Goal: Task Accomplishment & Management: Use online tool/utility

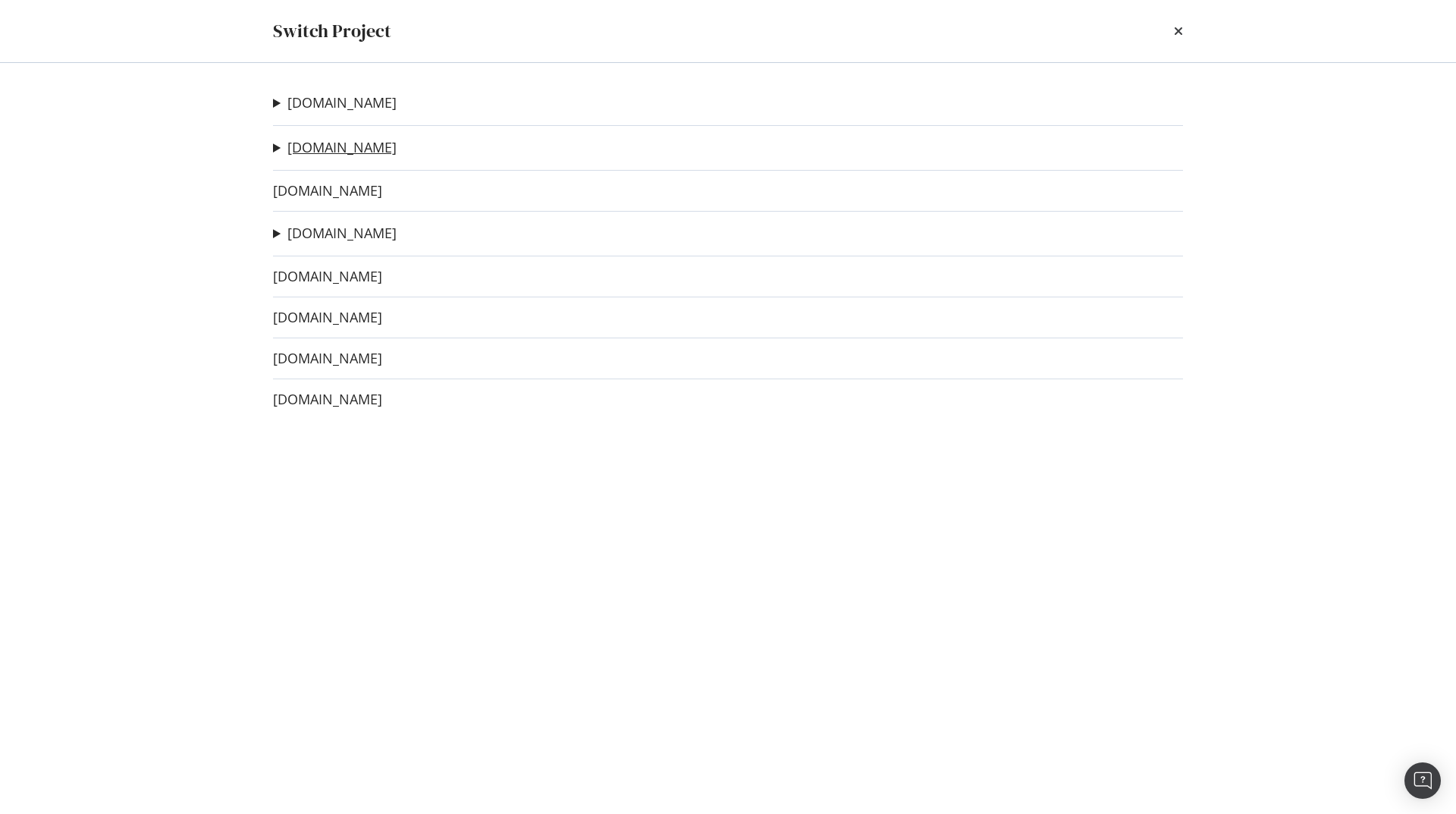
click at [316, 150] on link "[DOMAIN_NAME]" at bounding box center [342, 147] width 109 height 15
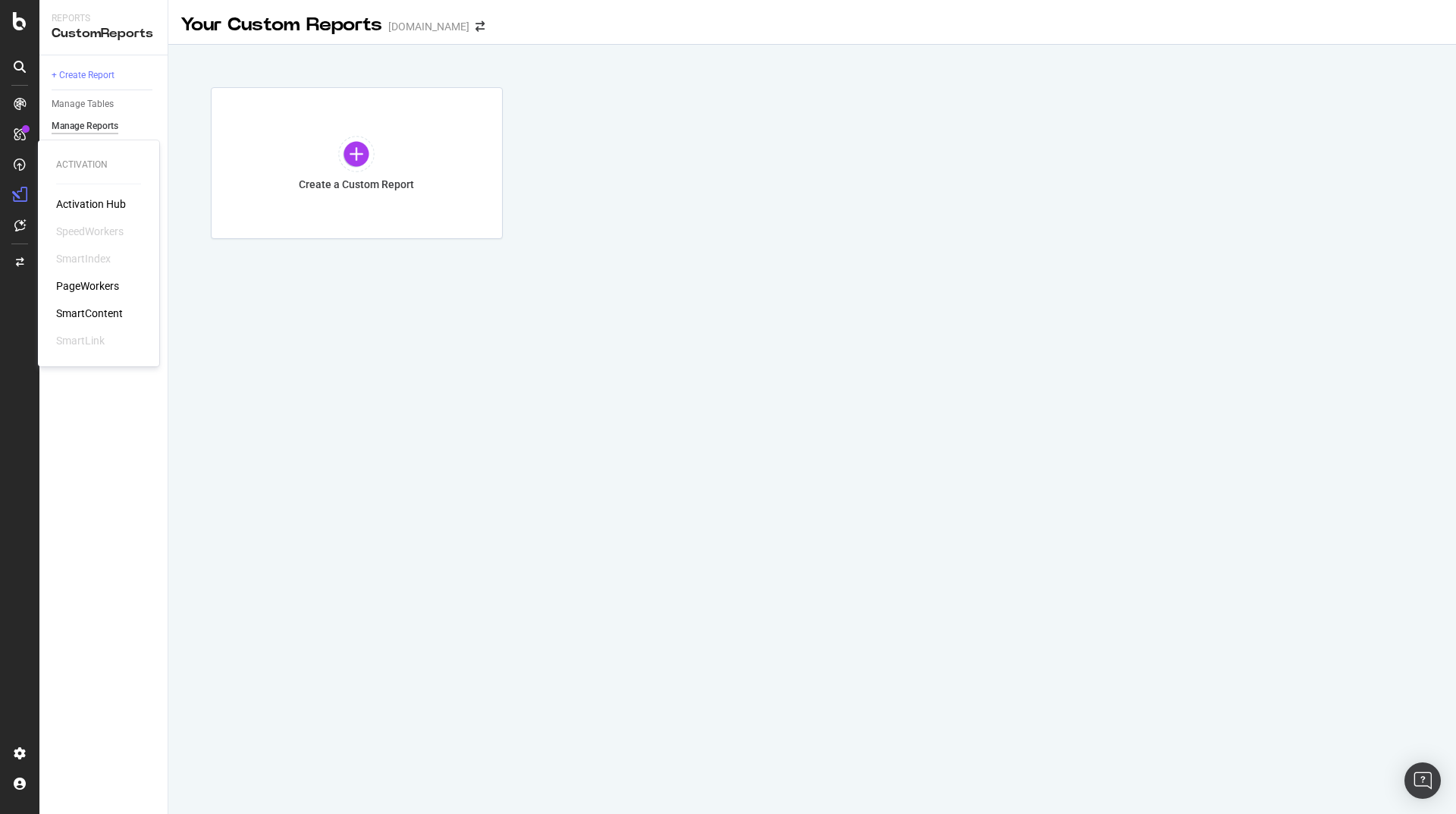
click at [105, 283] on div "PageWorkers" at bounding box center [87, 286] width 63 height 15
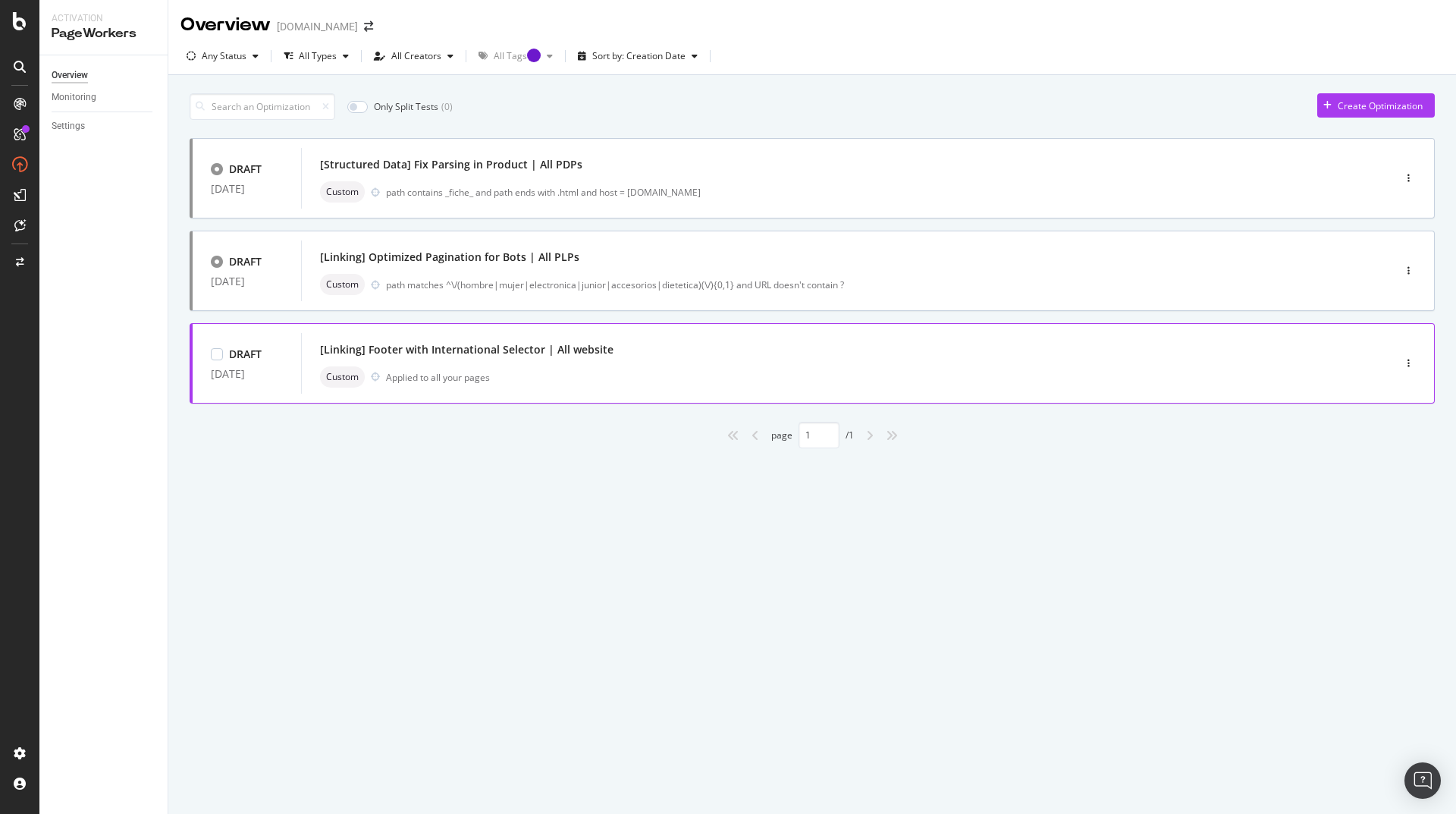
click at [1282, 362] on div "[Linking] Footer with International Selector | All website Custom Applied to al…" at bounding box center [824, 363] width 1008 height 48
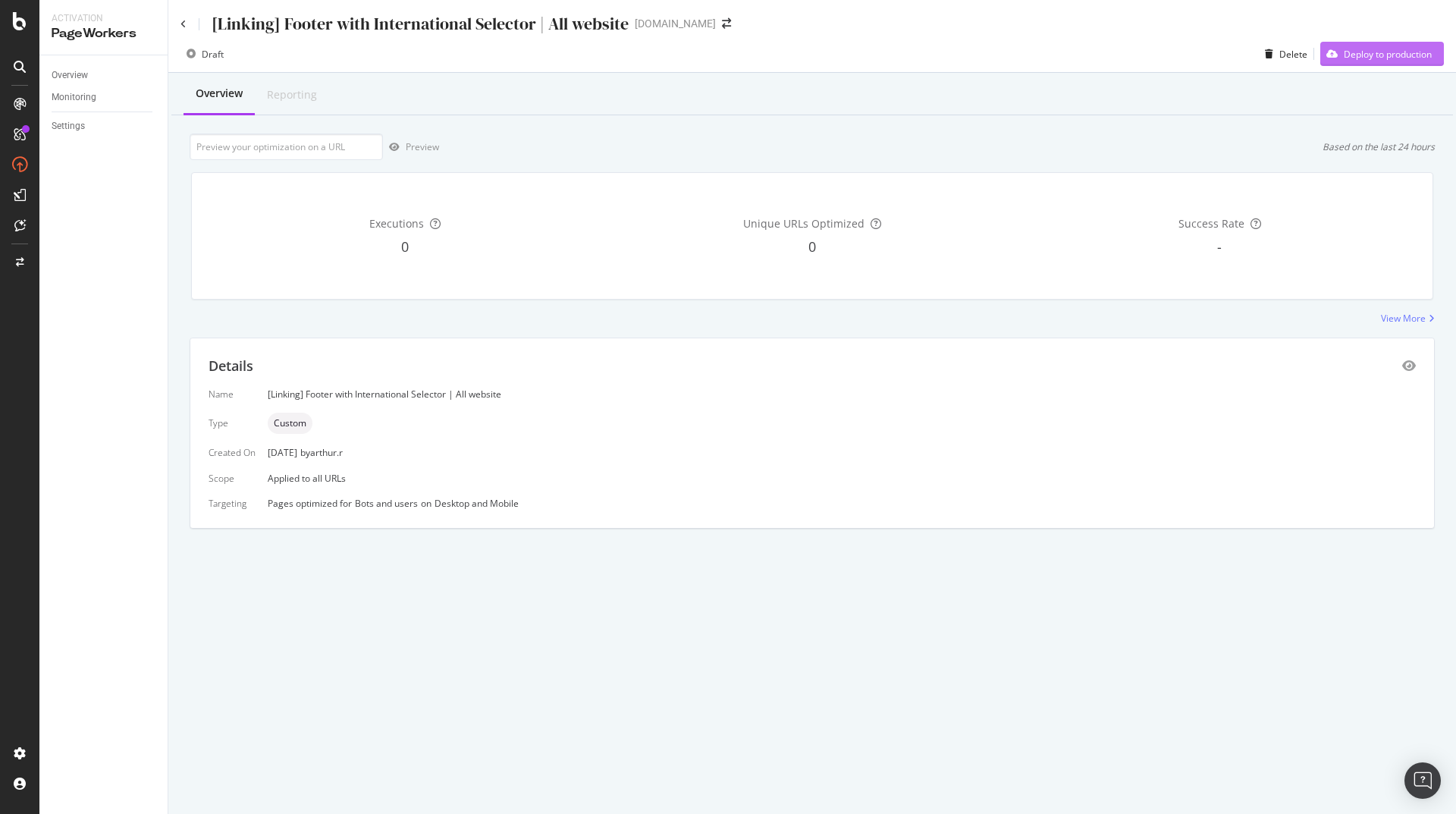
click at [1409, 54] on div "Deploy to production" at bounding box center [1387, 53] width 88 height 13
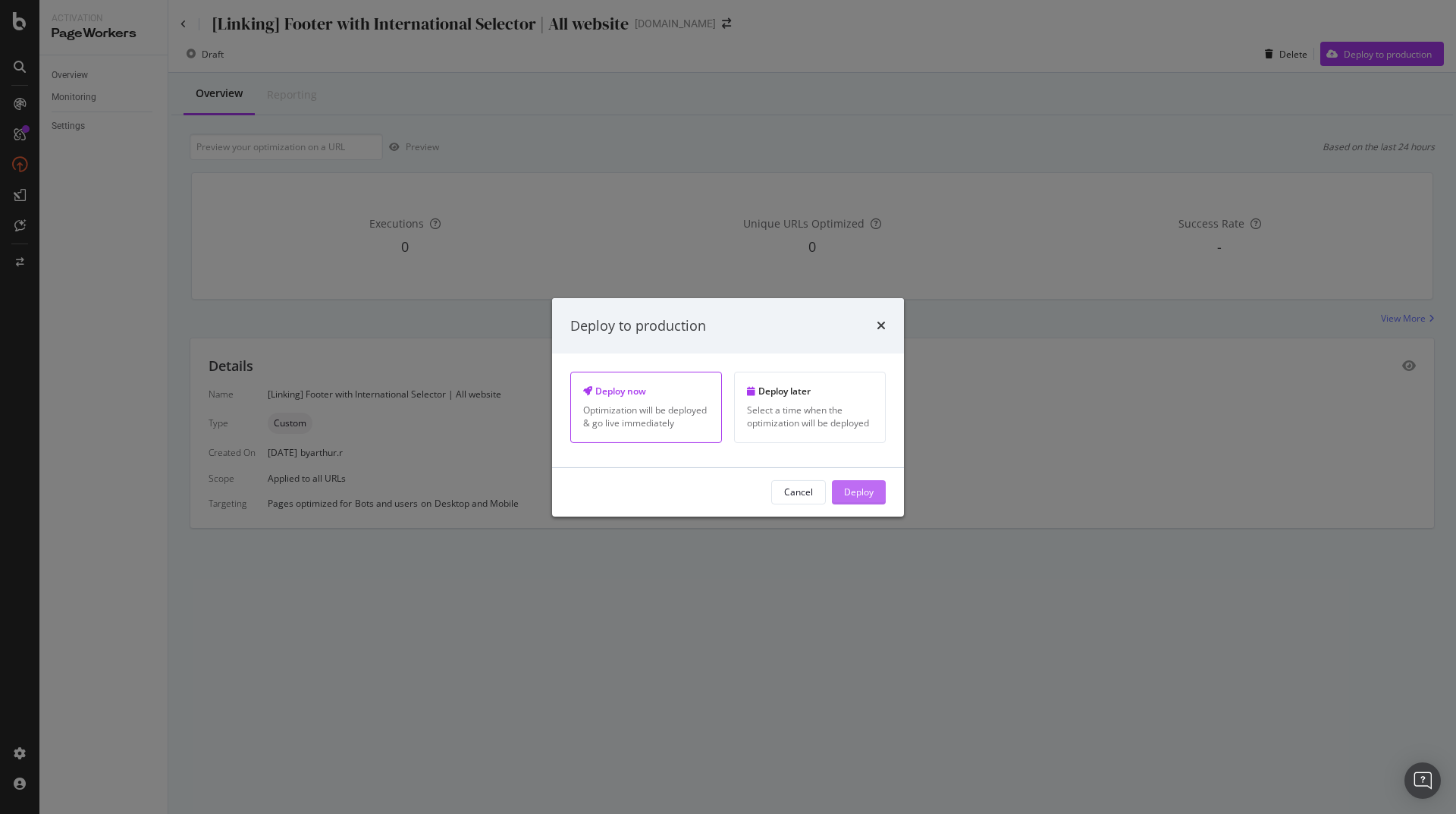
click at [859, 488] on div "Deploy" at bounding box center [858, 491] width 30 height 13
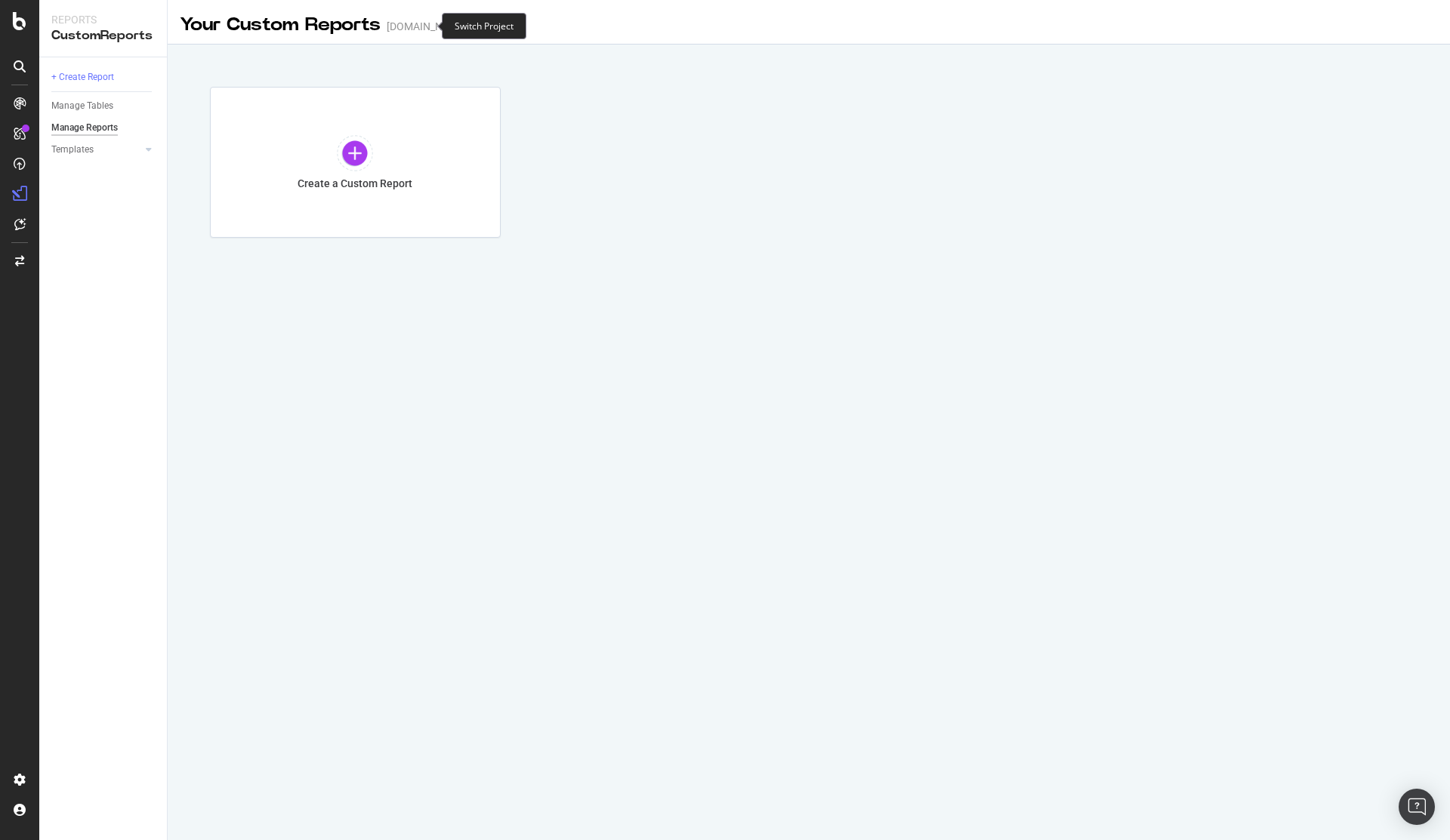
click at [473, 24] on icon "arrow-right-arrow-left" at bounding box center [477, 26] width 9 height 11
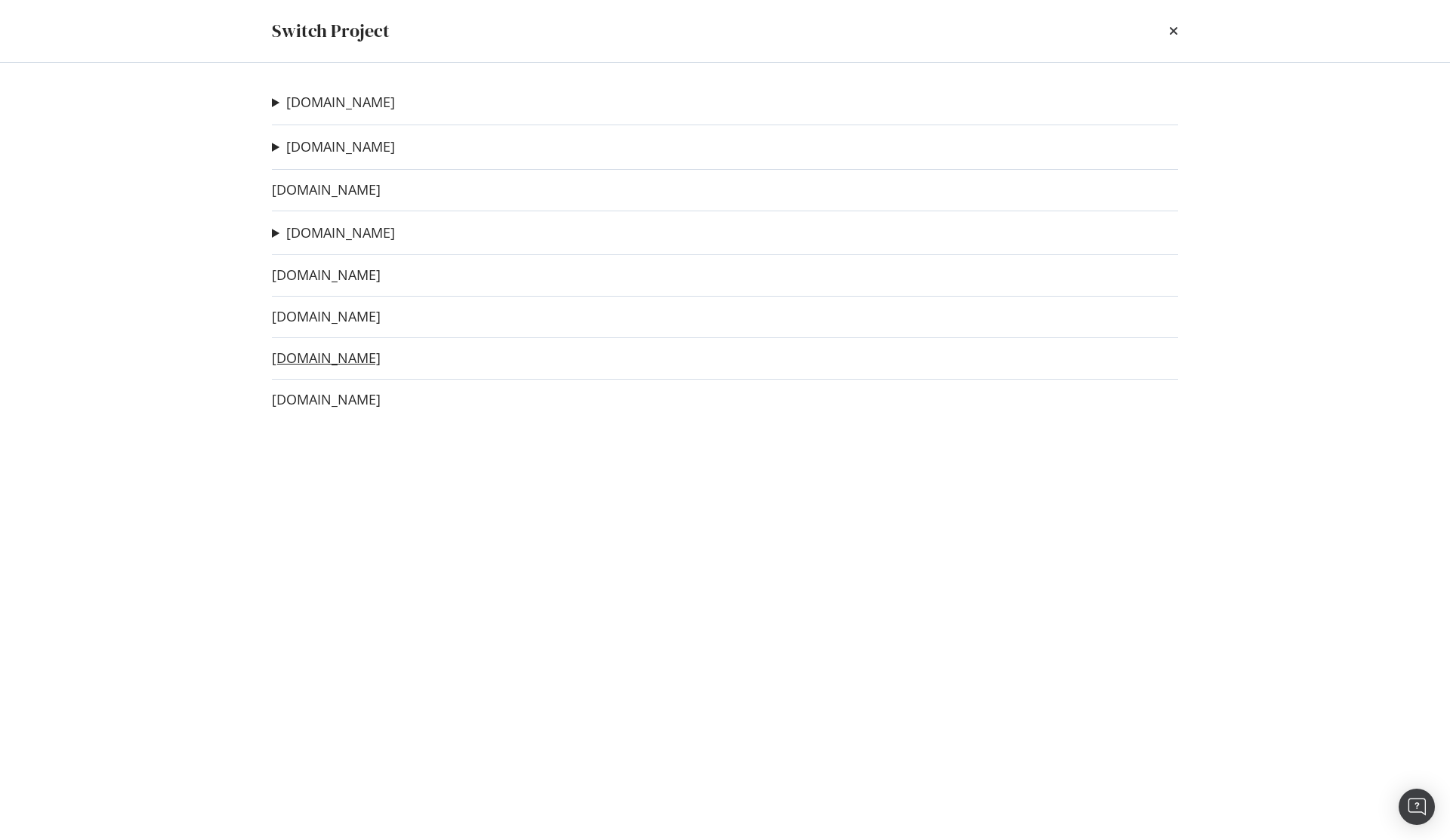
click at [299, 357] on link "[DOMAIN_NAME]" at bounding box center [326, 358] width 109 height 15
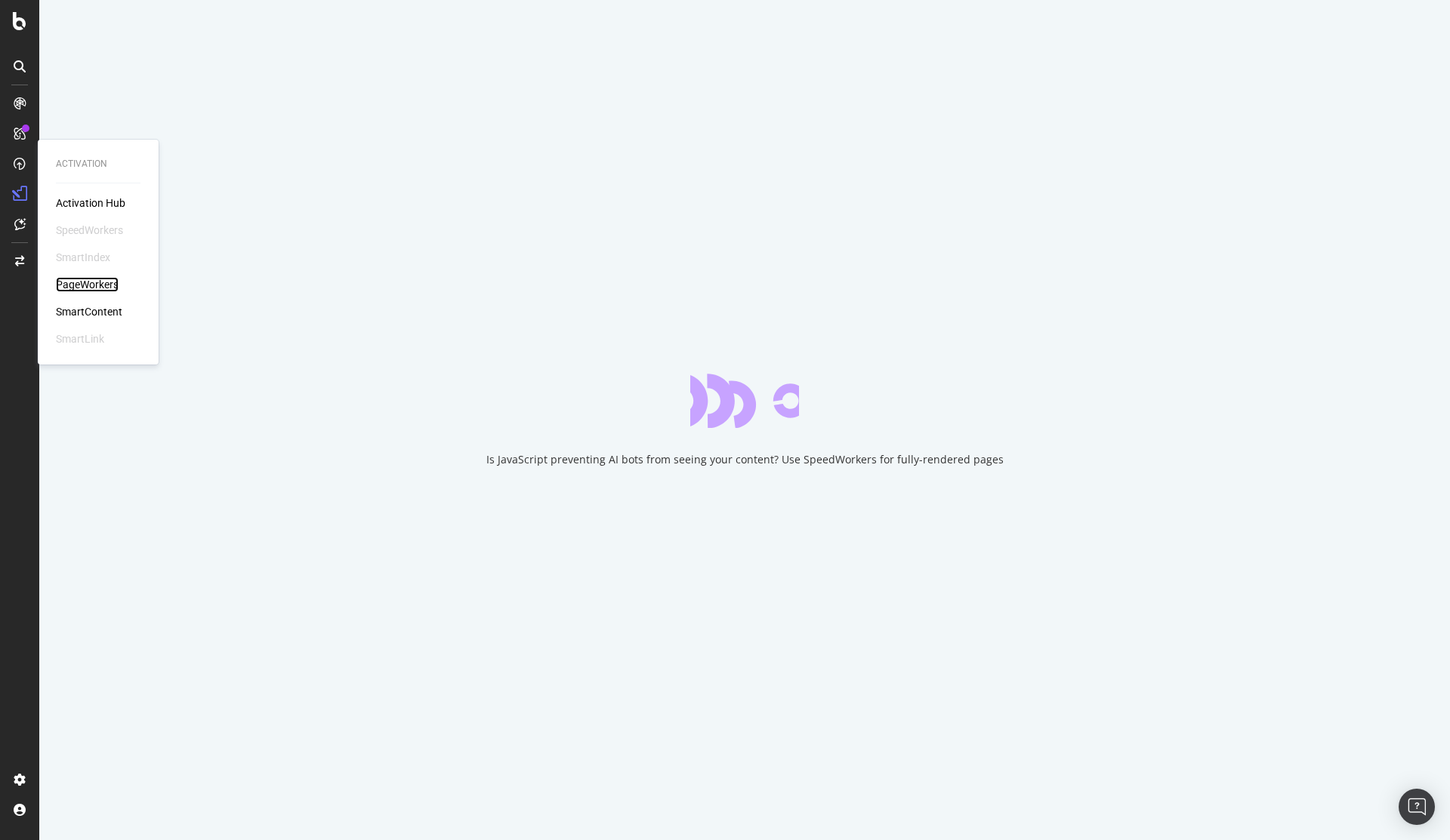
click at [79, 286] on div "PageWorkers" at bounding box center [87, 284] width 62 height 15
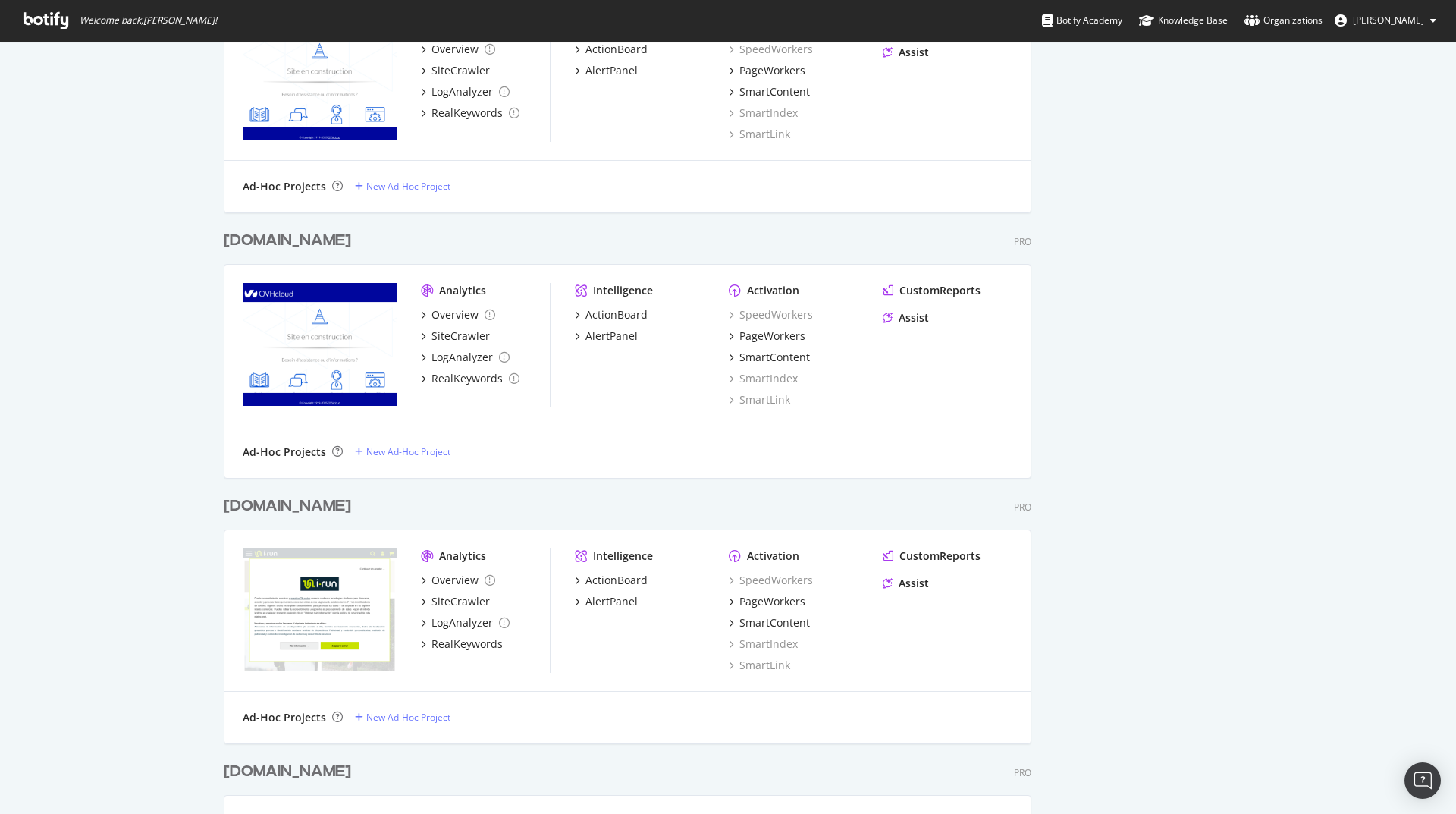
scroll to position [1311, 0]
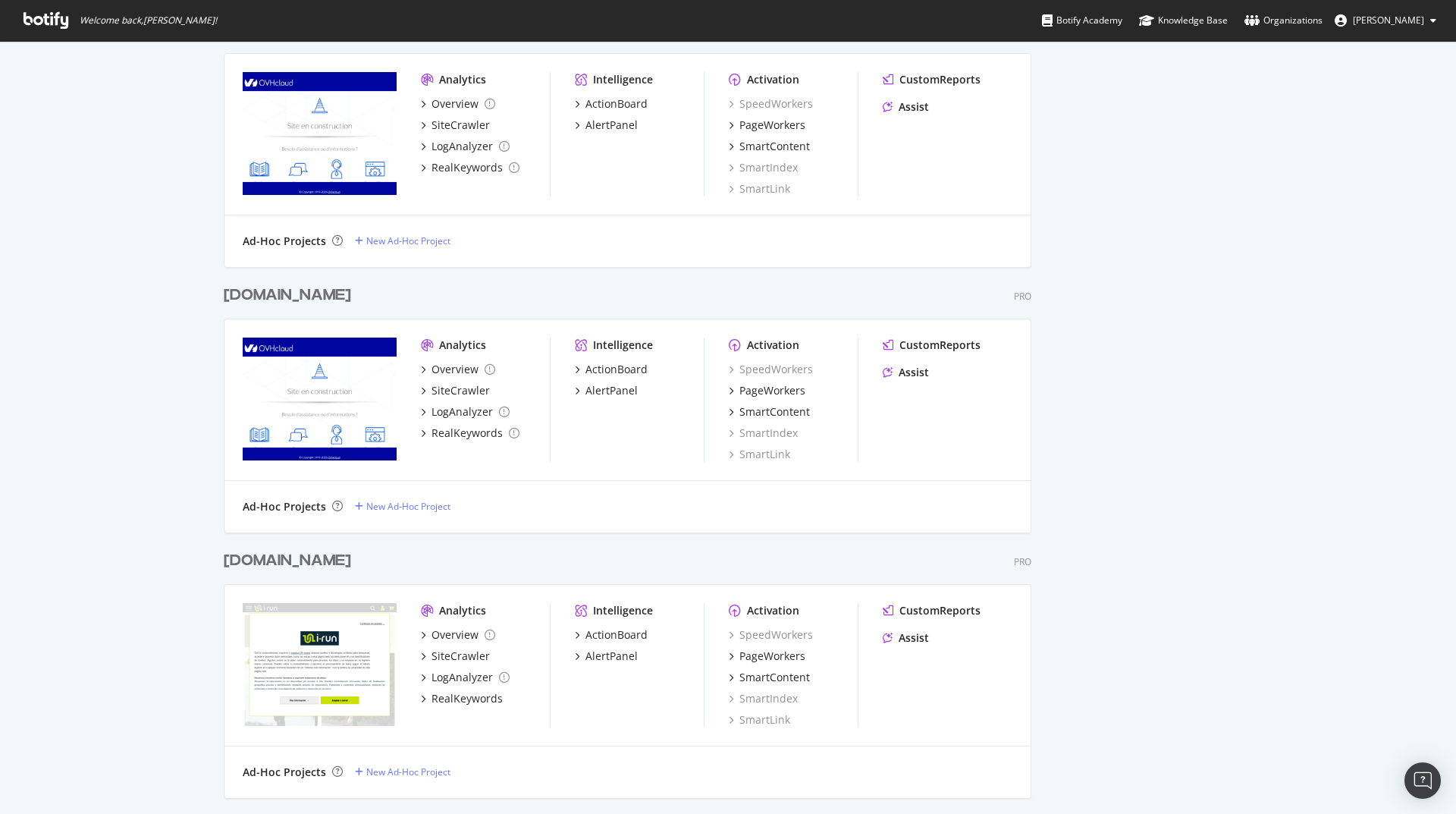
click at [260, 293] on div "[DOMAIN_NAME]" at bounding box center [288, 295] width 127 height 22
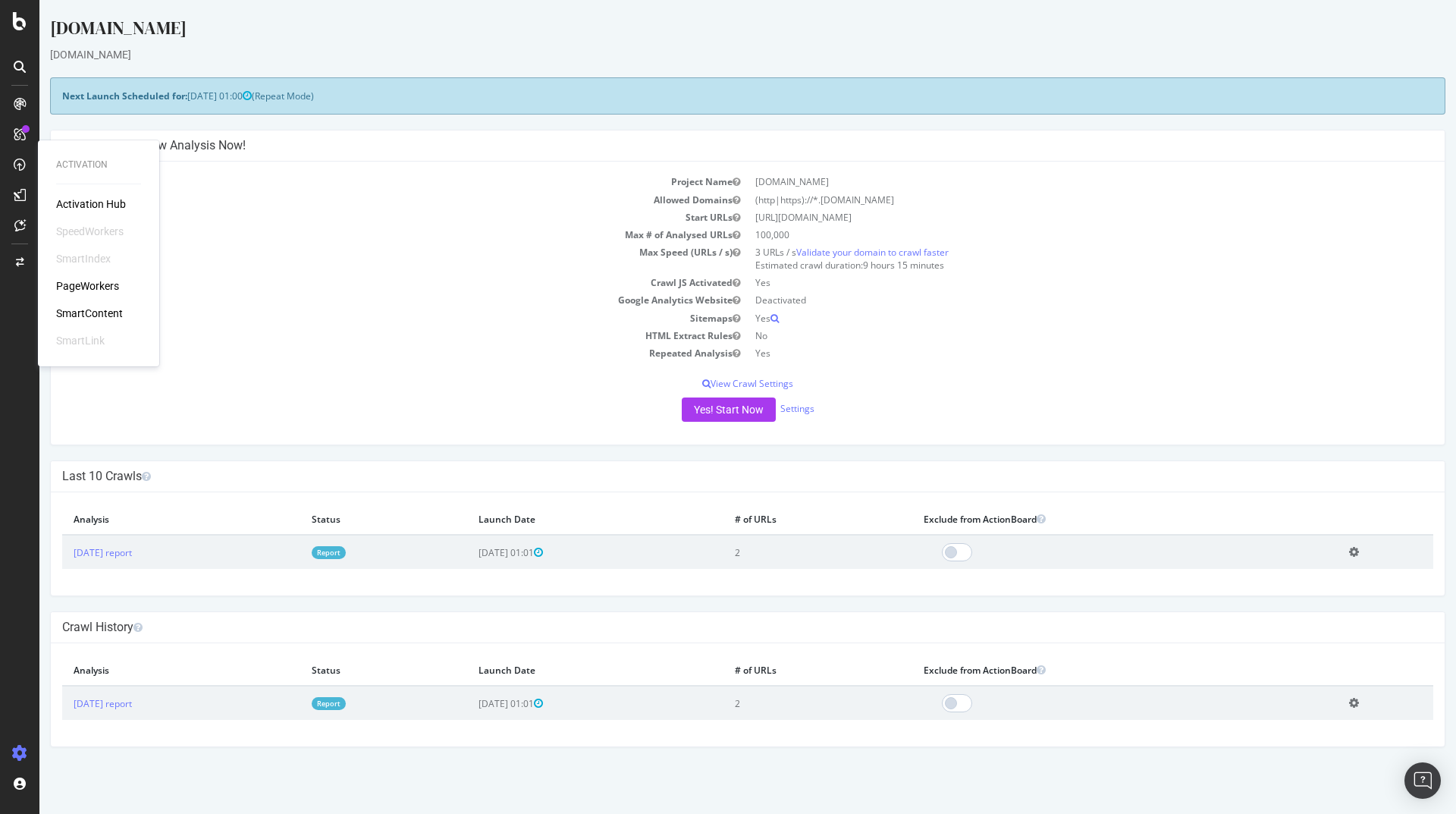
click at [99, 284] on div "PageWorkers" at bounding box center [87, 286] width 63 height 15
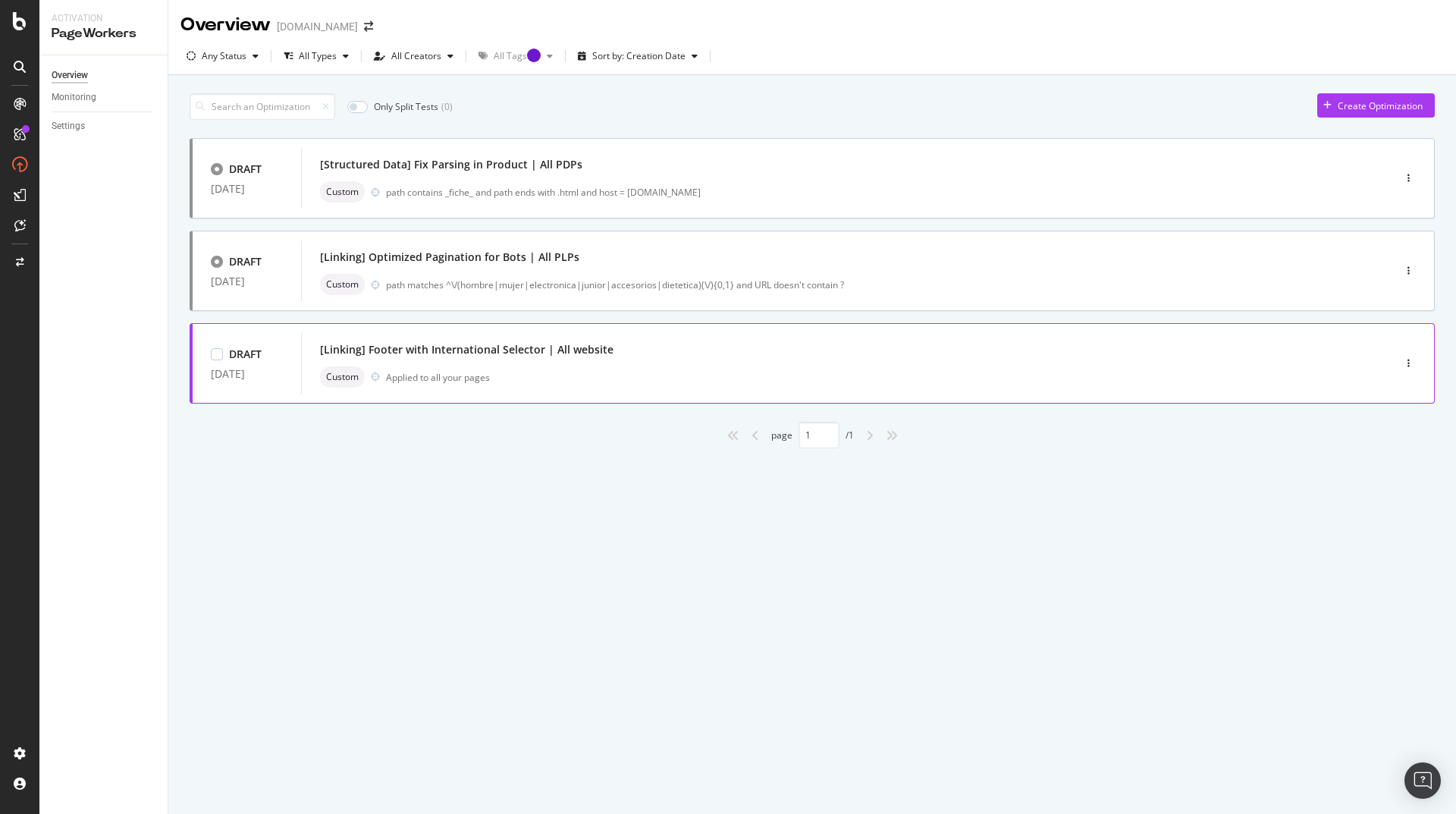
click at [730, 366] on div "Custom Applied to all your pages" at bounding box center [824, 377] width 1008 height 21
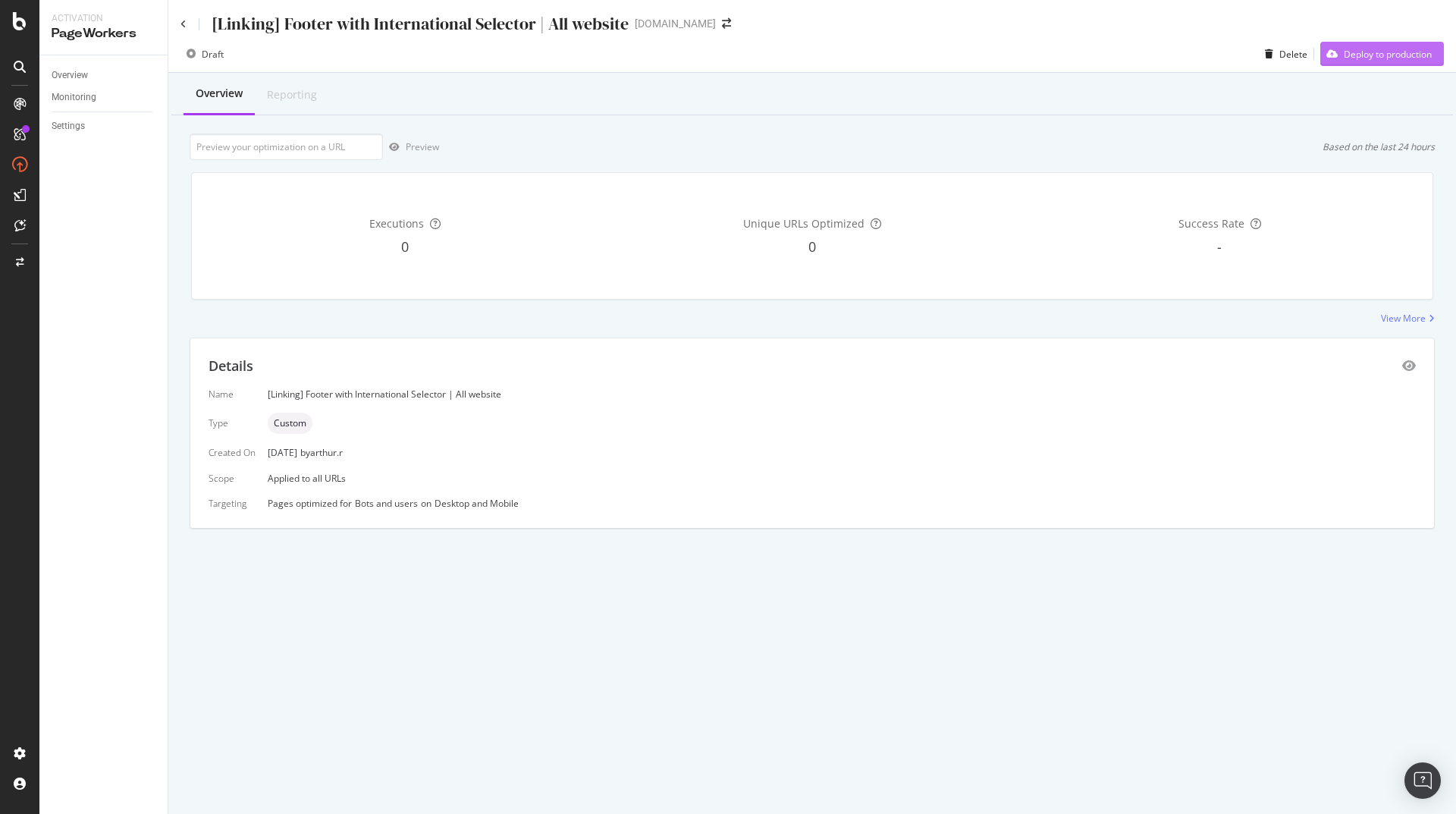
click at [1356, 51] on div "Deploy to production" at bounding box center [1387, 53] width 88 height 13
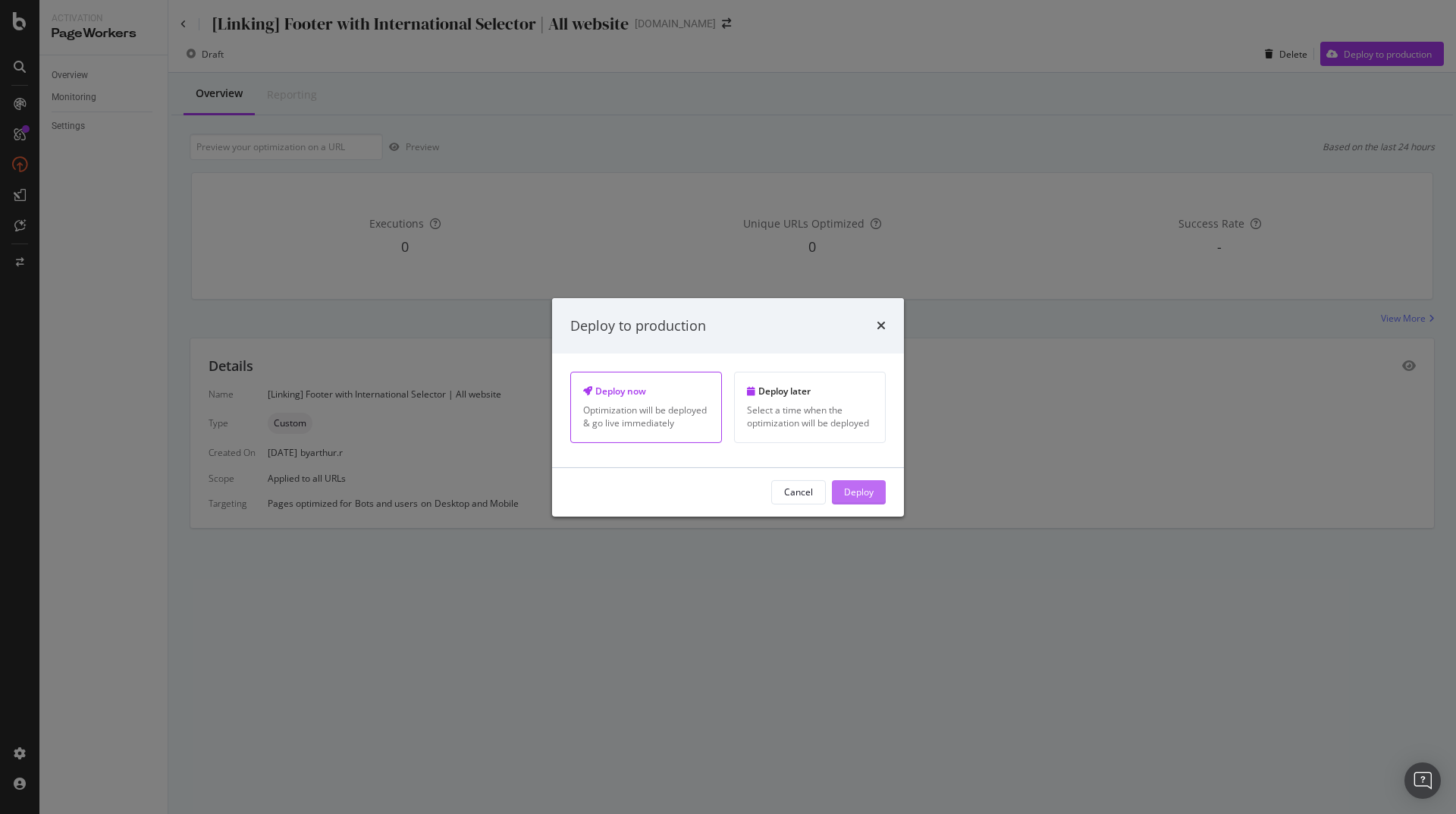
click at [863, 493] on div "Deploy" at bounding box center [858, 491] width 30 height 13
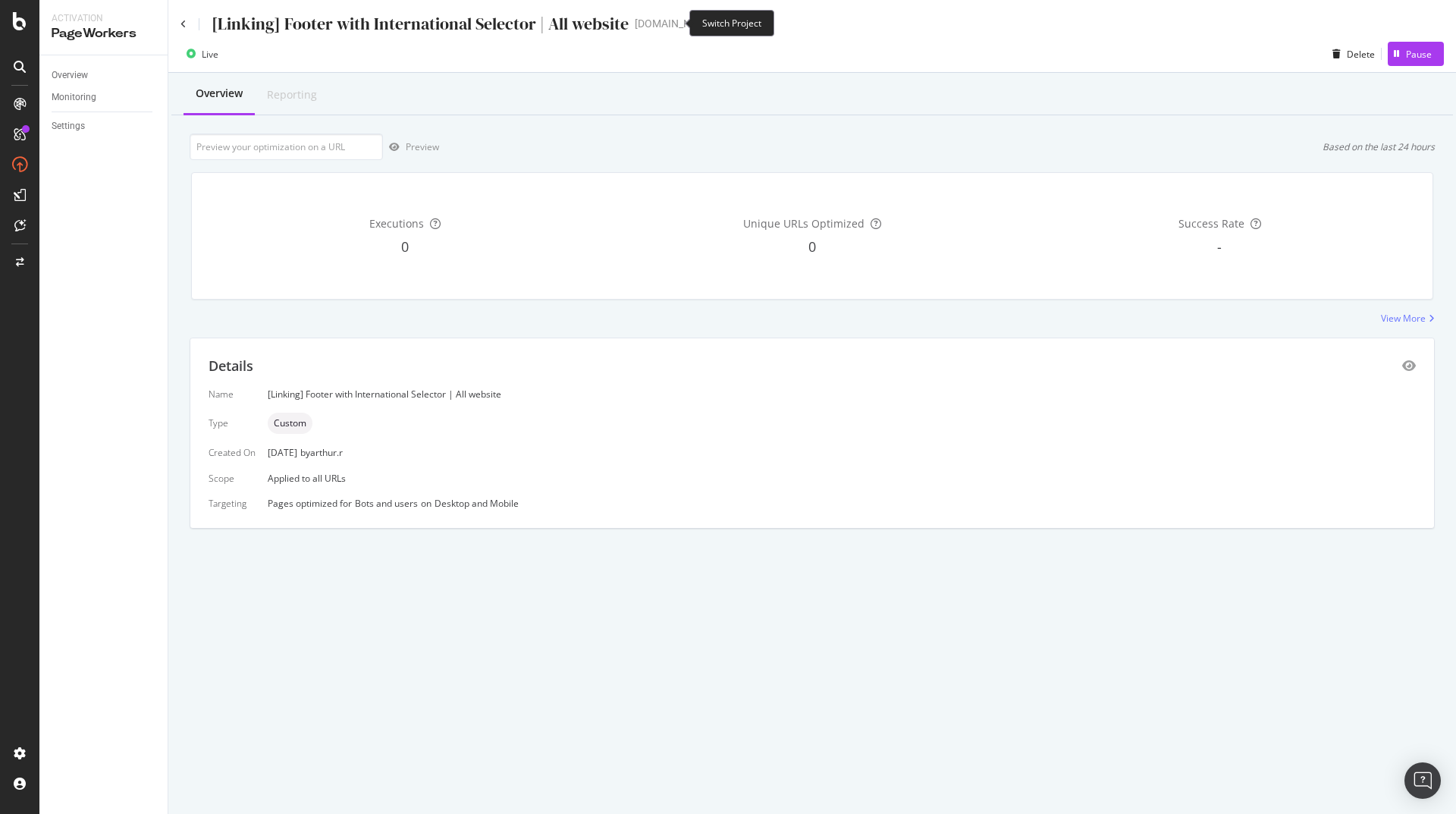
click at [722, 26] on icon "arrow-right-arrow-left" at bounding box center [726, 23] width 9 height 11
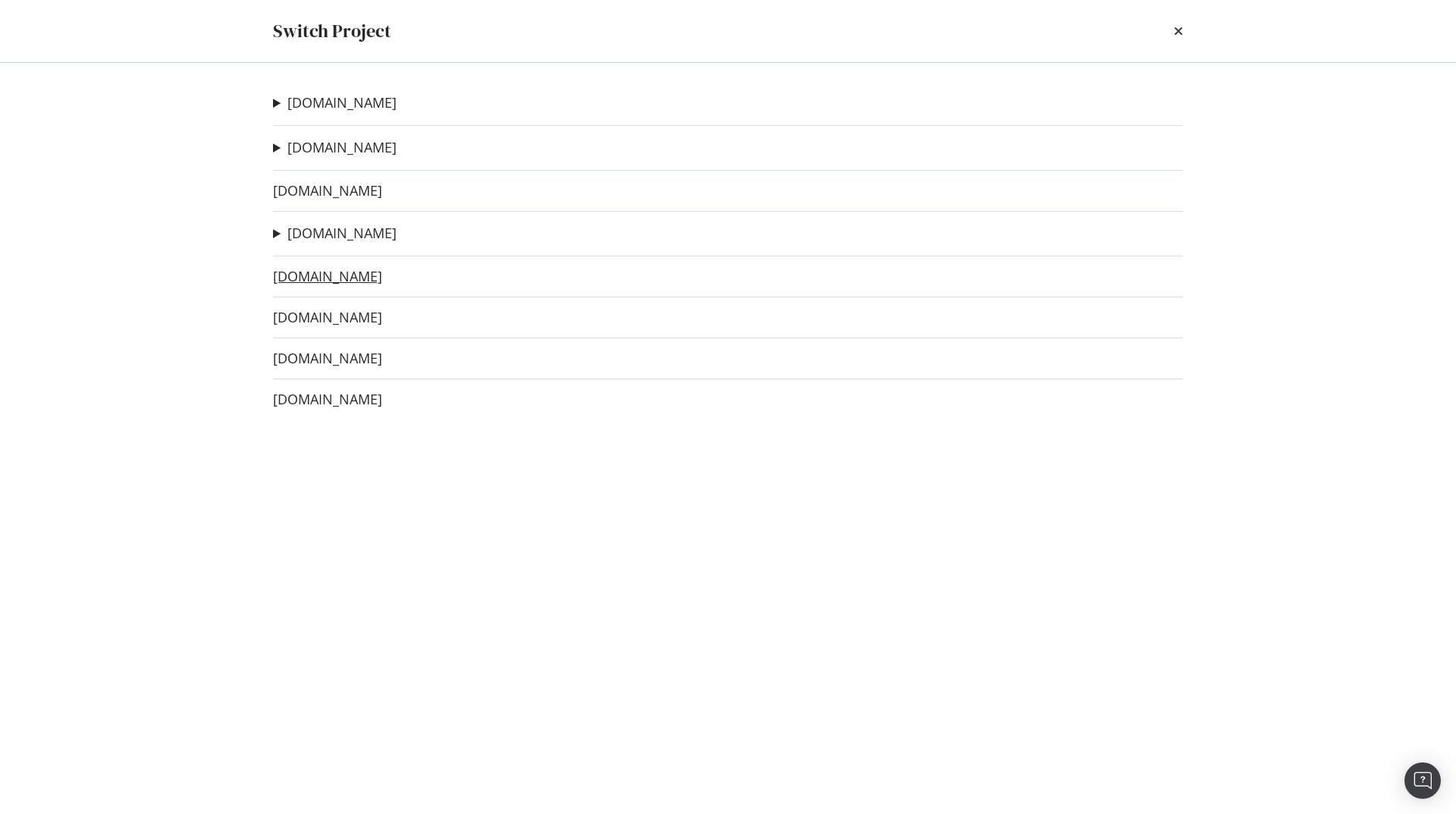
click at [309, 277] on link "[DOMAIN_NAME]" at bounding box center [327, 276] width 109 height 15
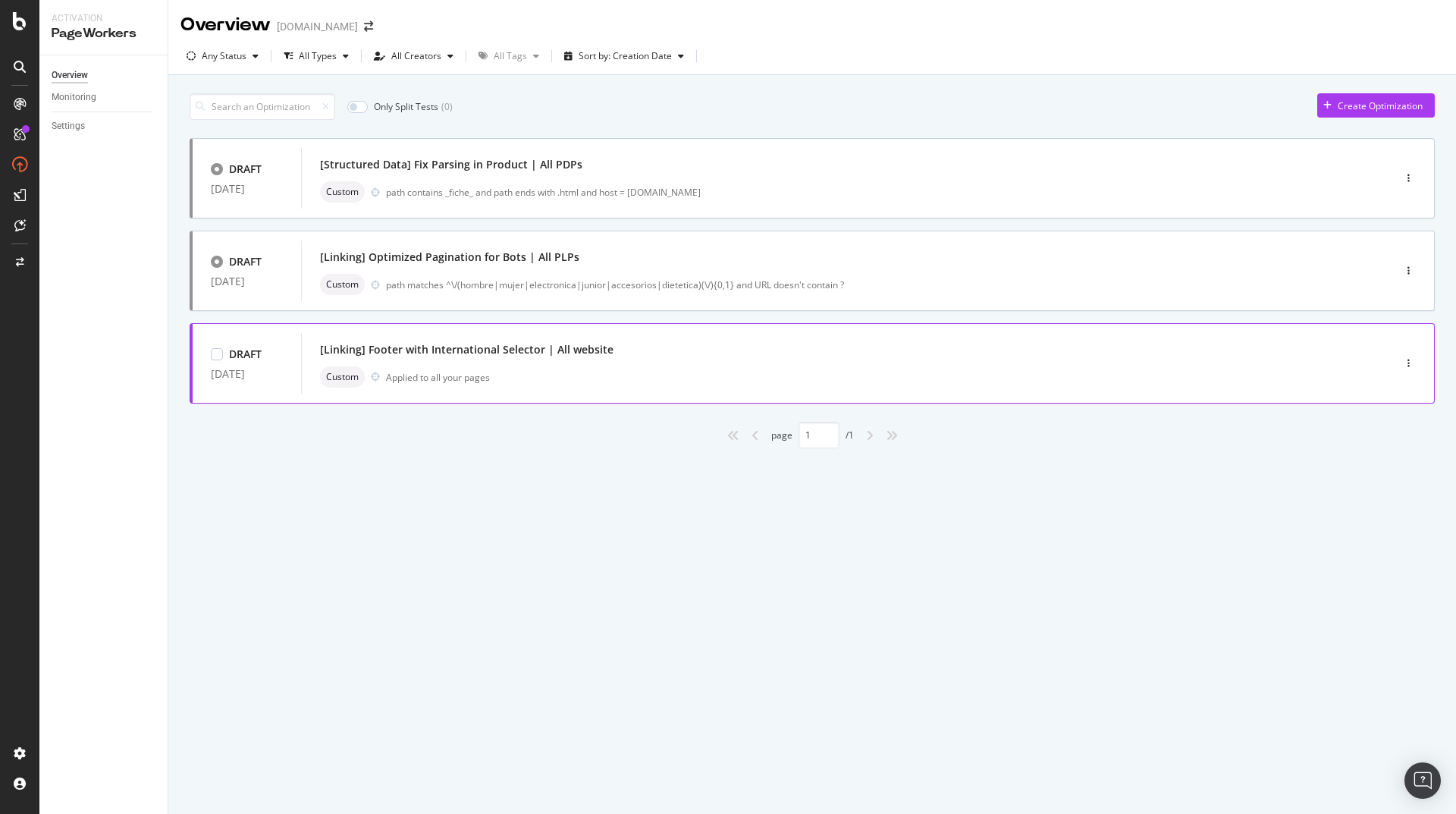
click at [685, 369] on div "Custom Applied to all your pages" at bounding box center [824, 377] width 1008 height 21
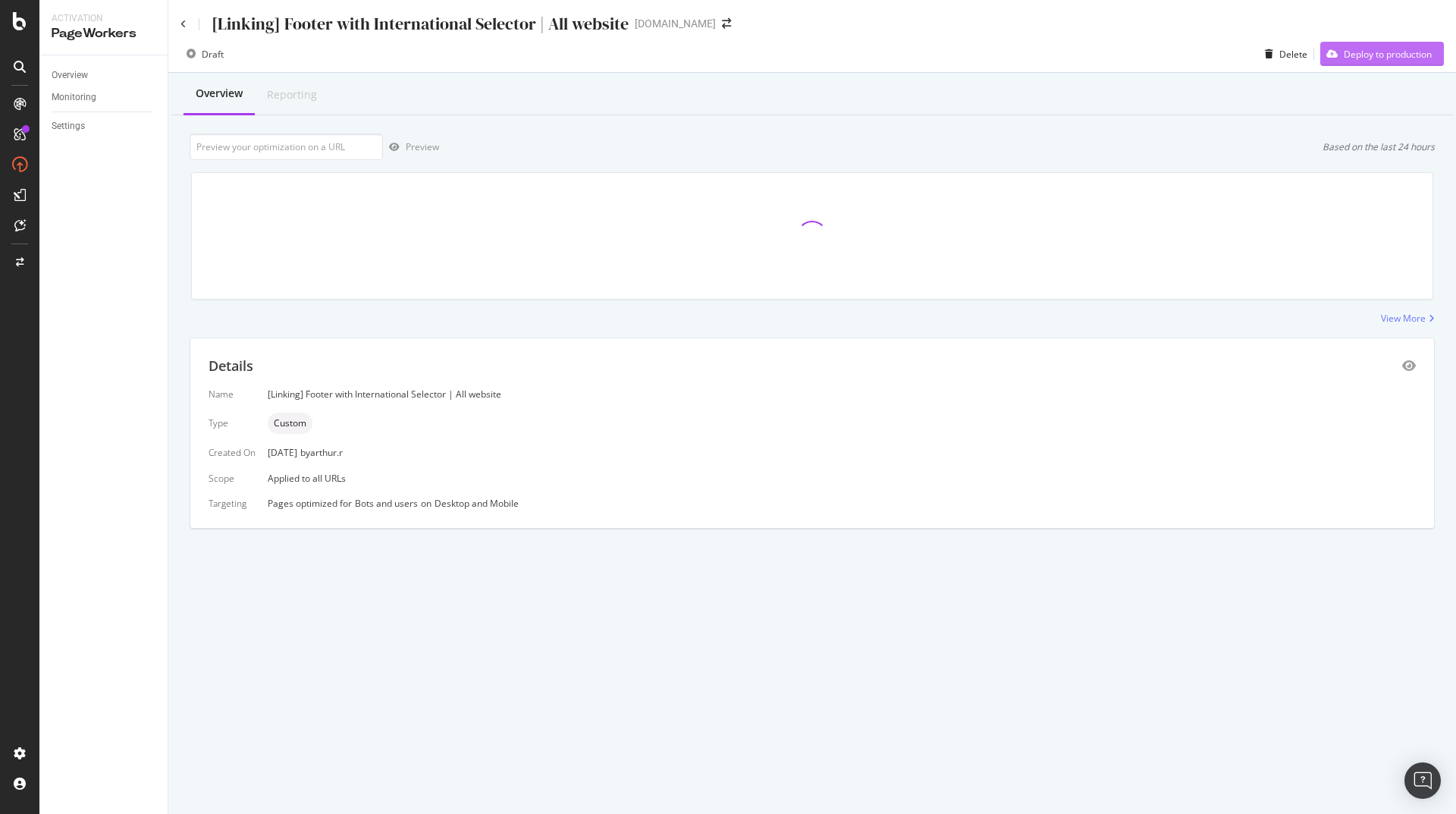
click at [1363, 49] on div "Deploy to production" at bounding box center [1387, 53] width 88 height 13
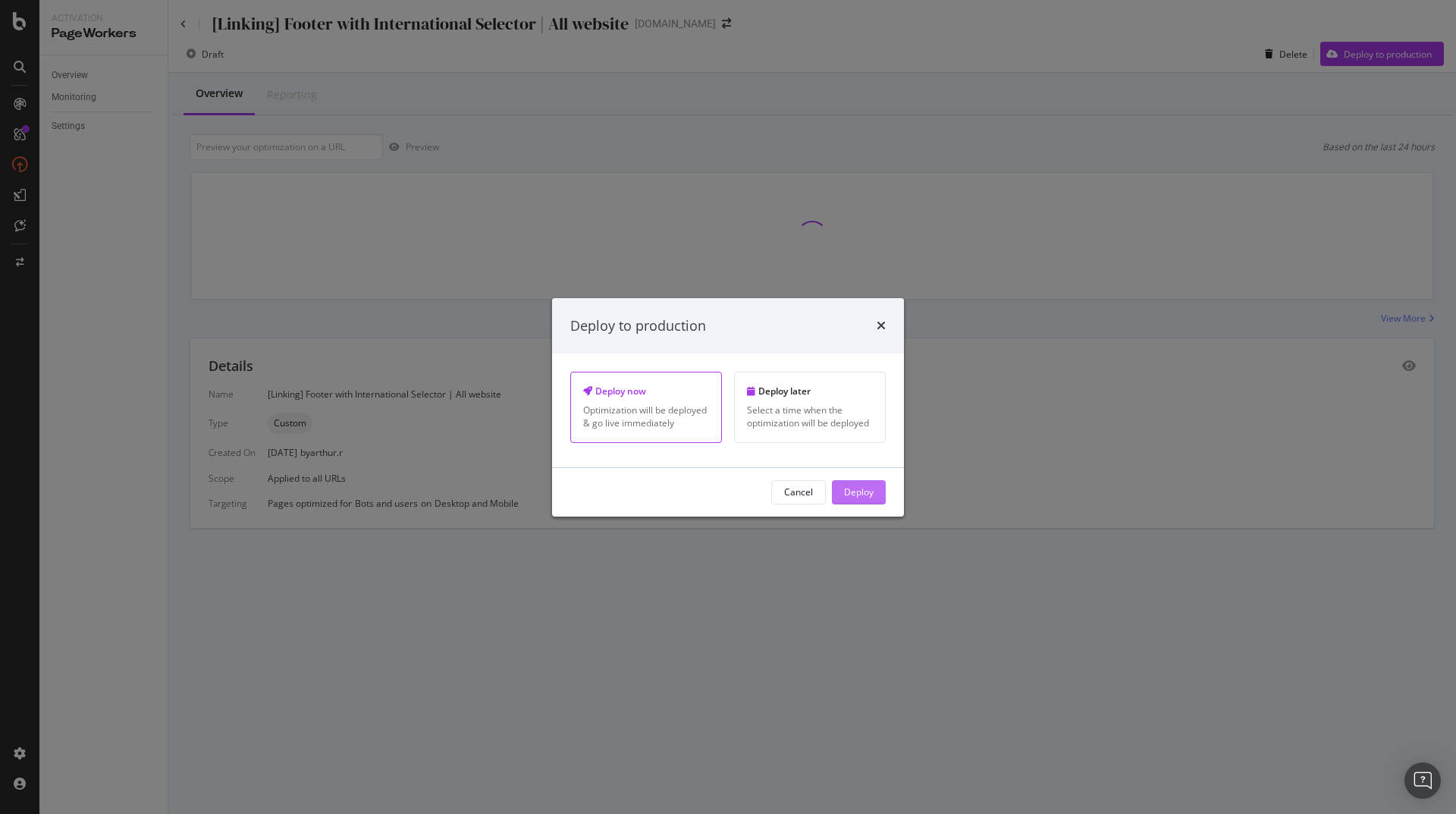
click at [845, 491] on div "Deploy" at bounding box center [858, 491] width 30 height 13
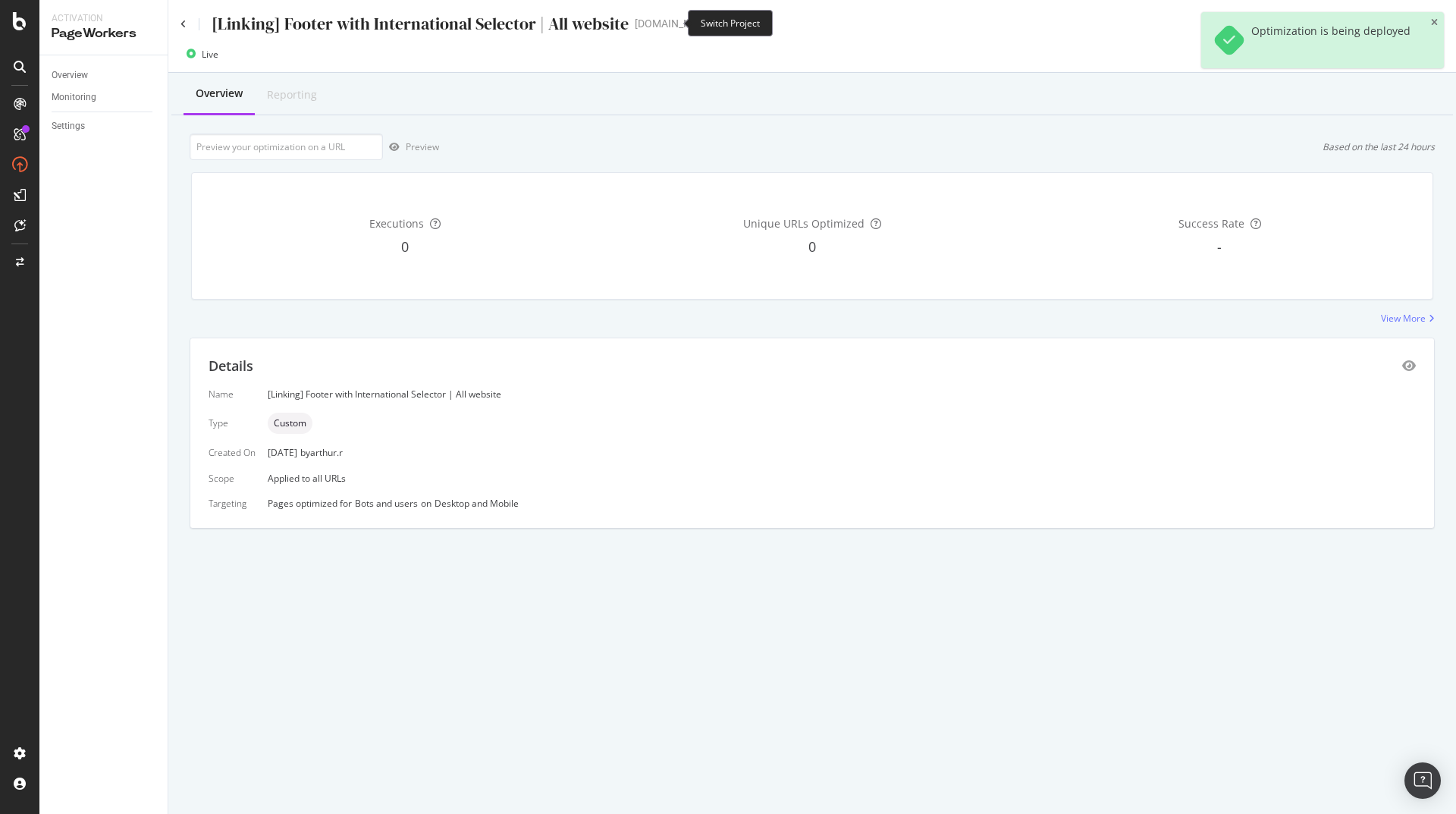
click at [722, 22] on icon "arrow-right-arrow-left" at bounding box center [726, 23] width 9 height 11
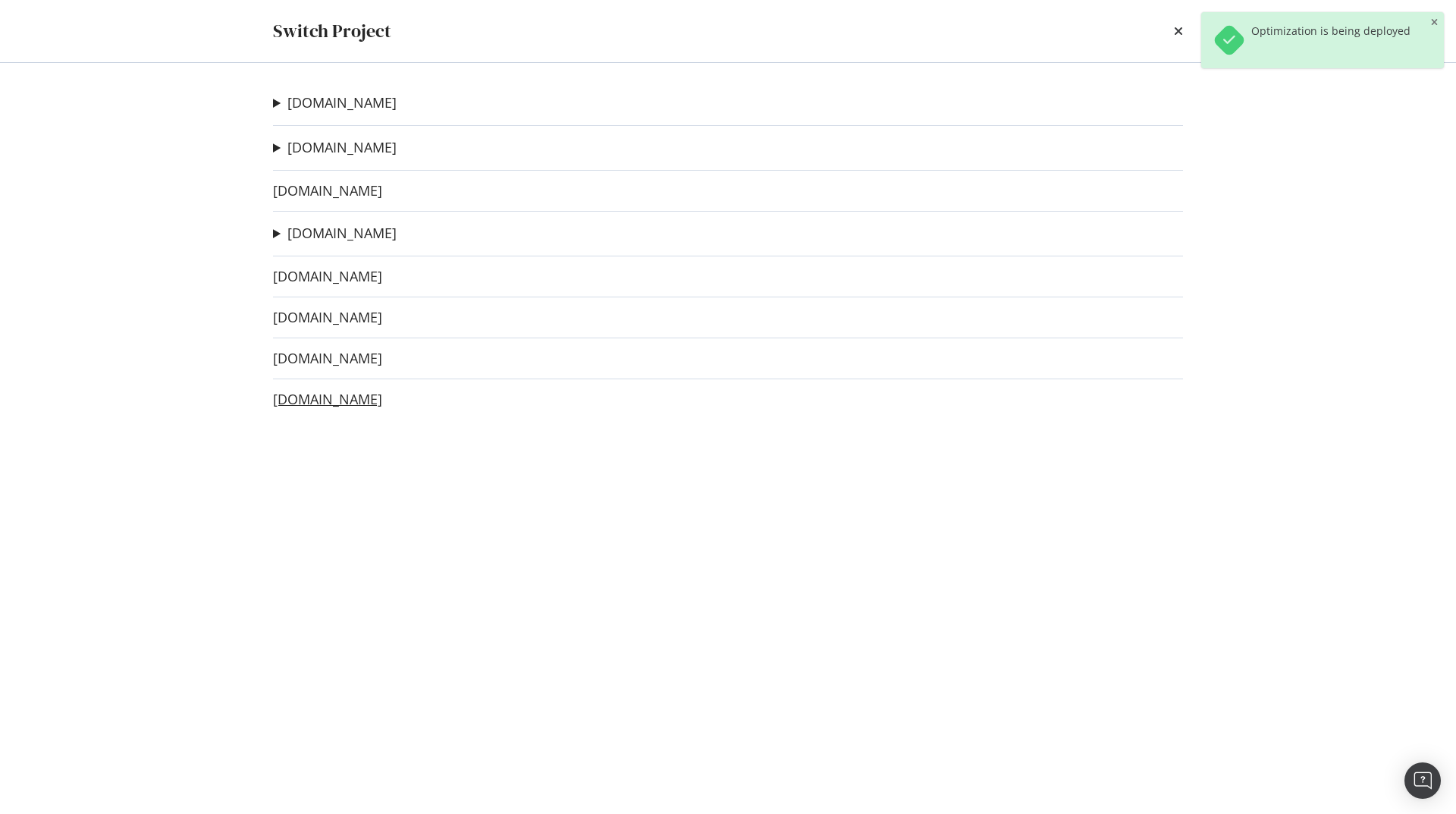
click at [303, 398] on link "[DOMAIN_NAME]" at bounding box center [327, 399] width 109 height 15
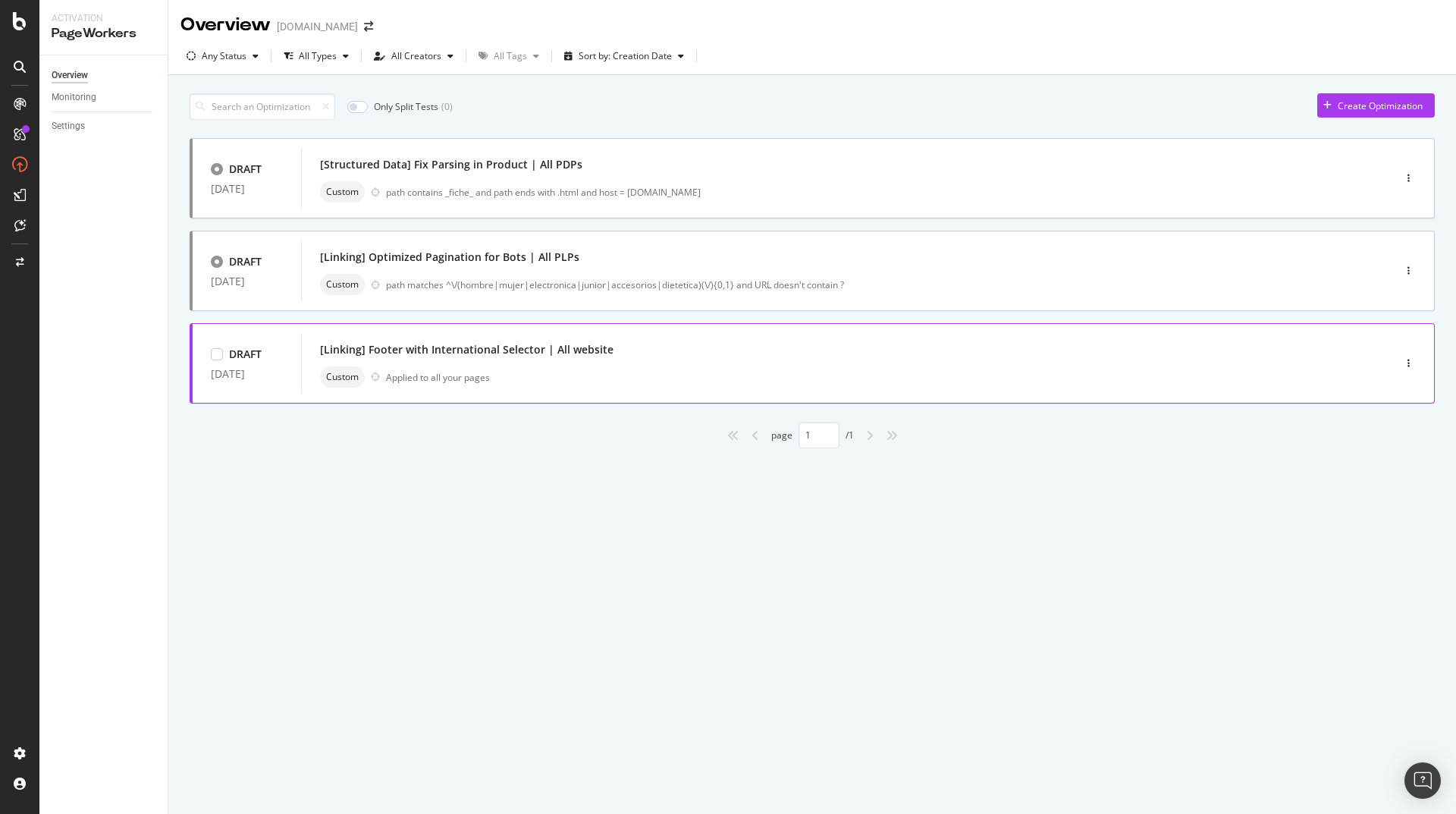
click at [652, 366] on div "Custom Applied to all your pages" at bounding box center [824, 377] width 1008 height 21
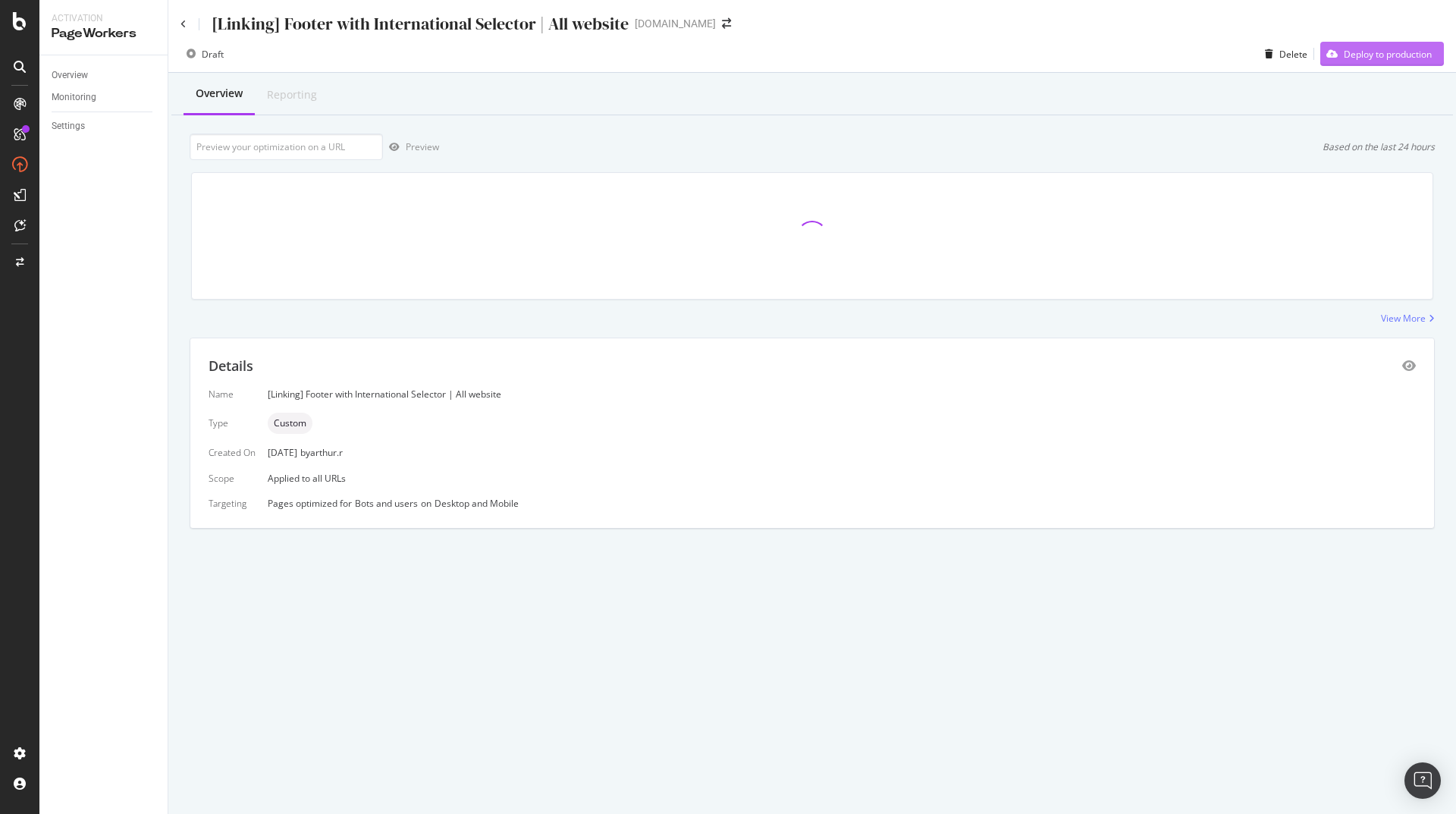
click at [1404, 52] on div "Deploy to production" at bounding box center [1387, 53] width 88 height 13
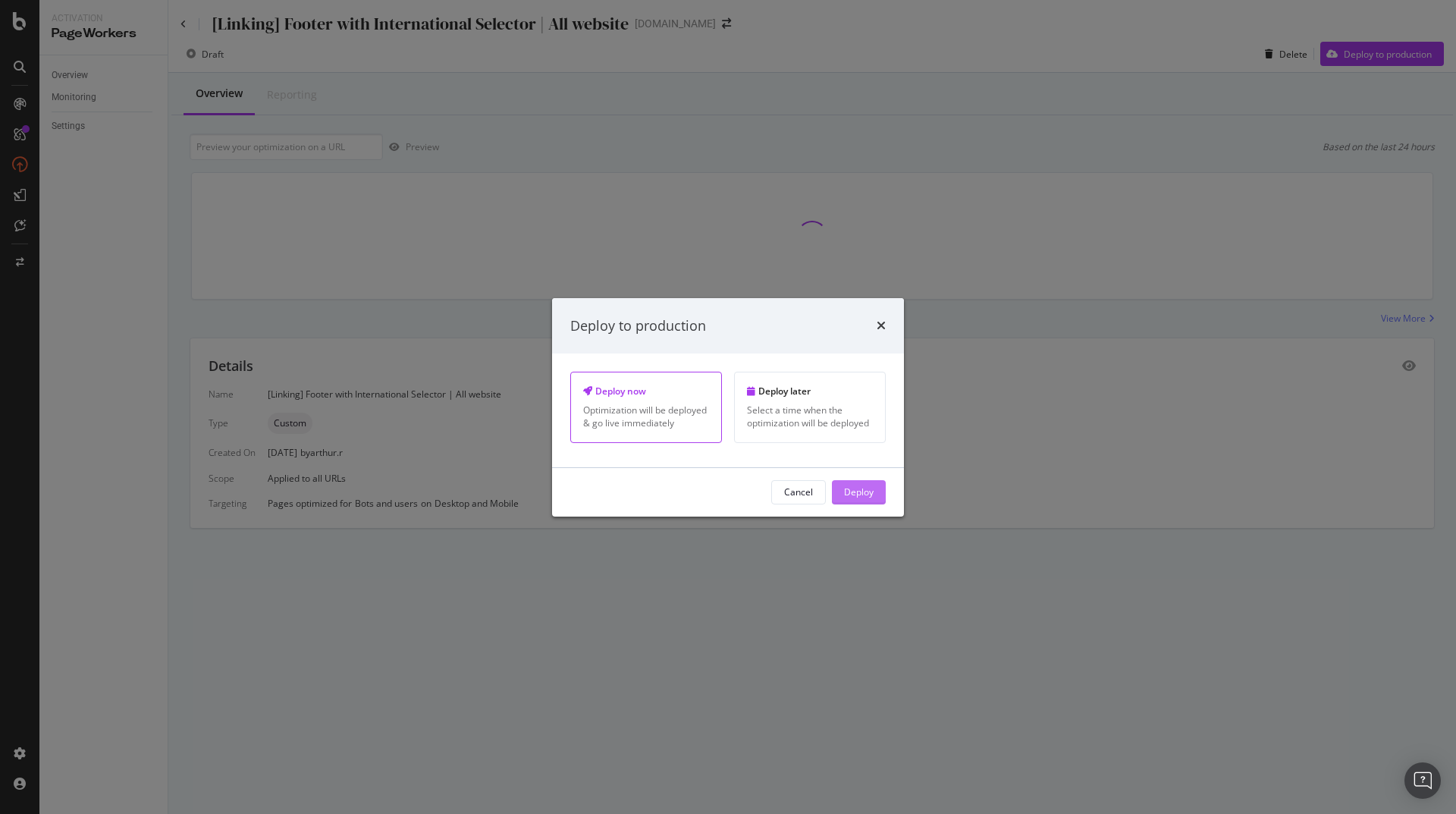
click at [864, 494] on div "Deploy" at bounding box center [858, 491] width 30 height 13
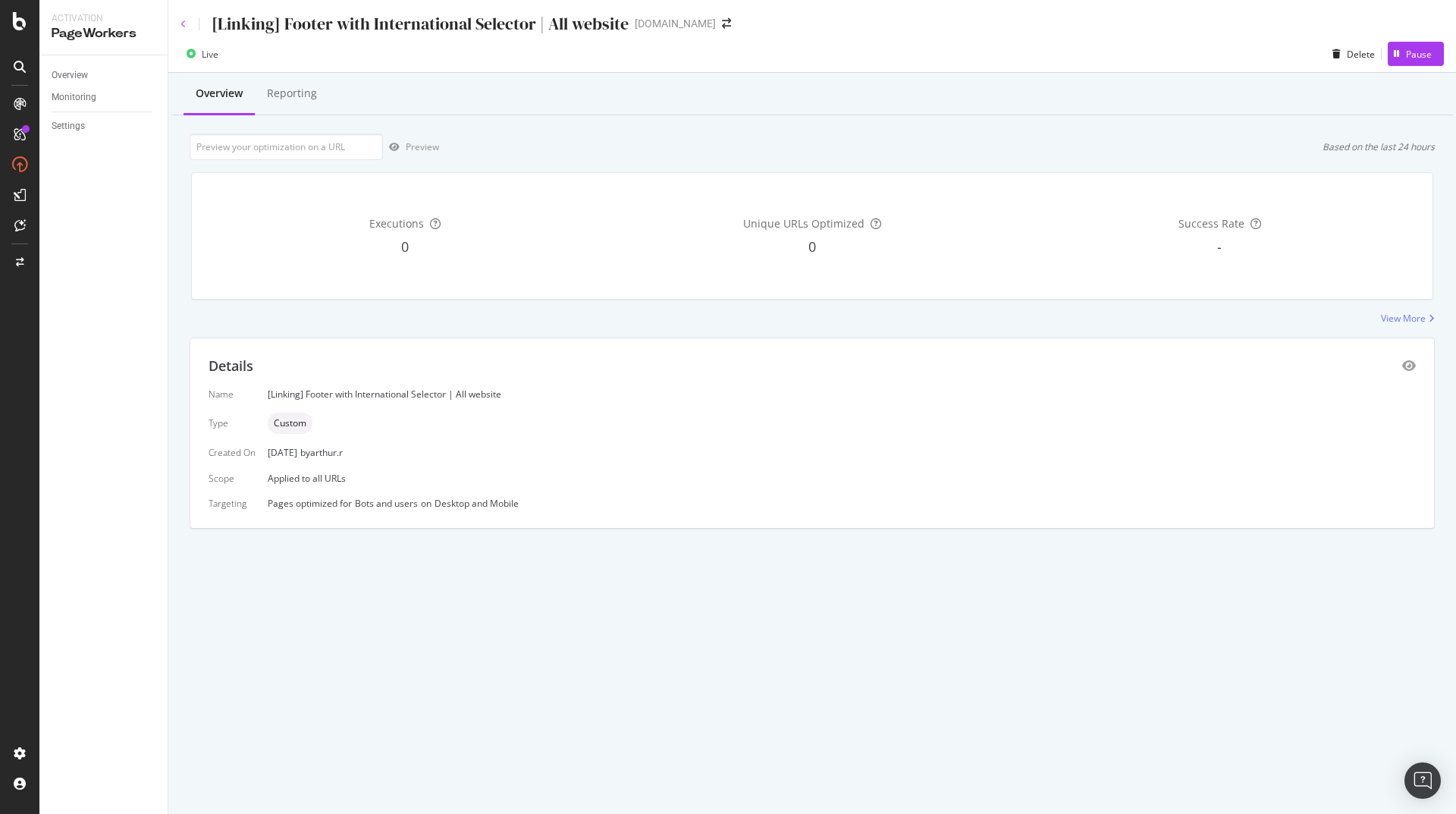
click at [182, 19] on icon at bounding box center [183, 23] width 6 height 9
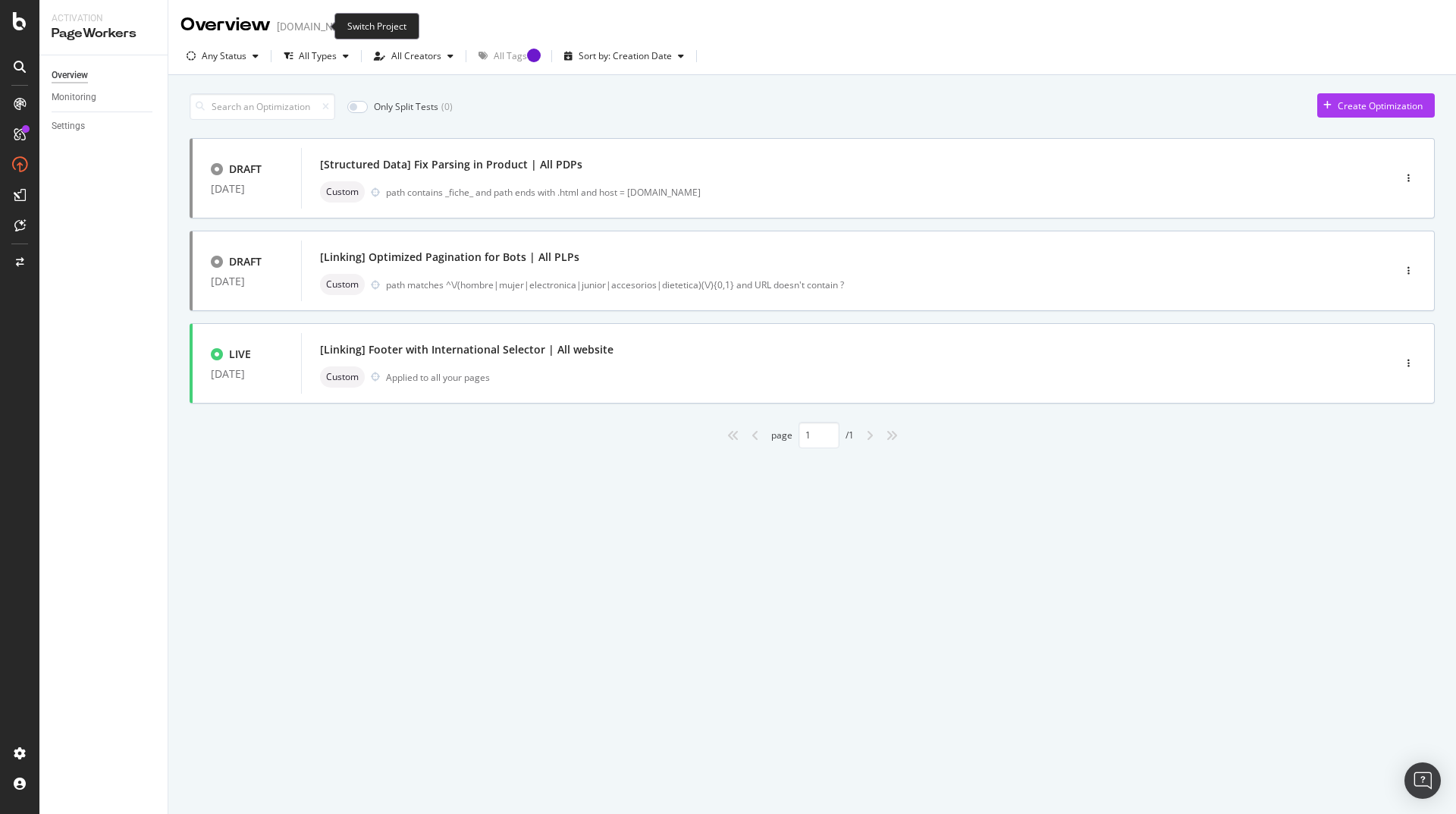
click at [364, 21] on icon "arrow-right-arrow-left" at bounding box center [368, 26] width 9 height 11
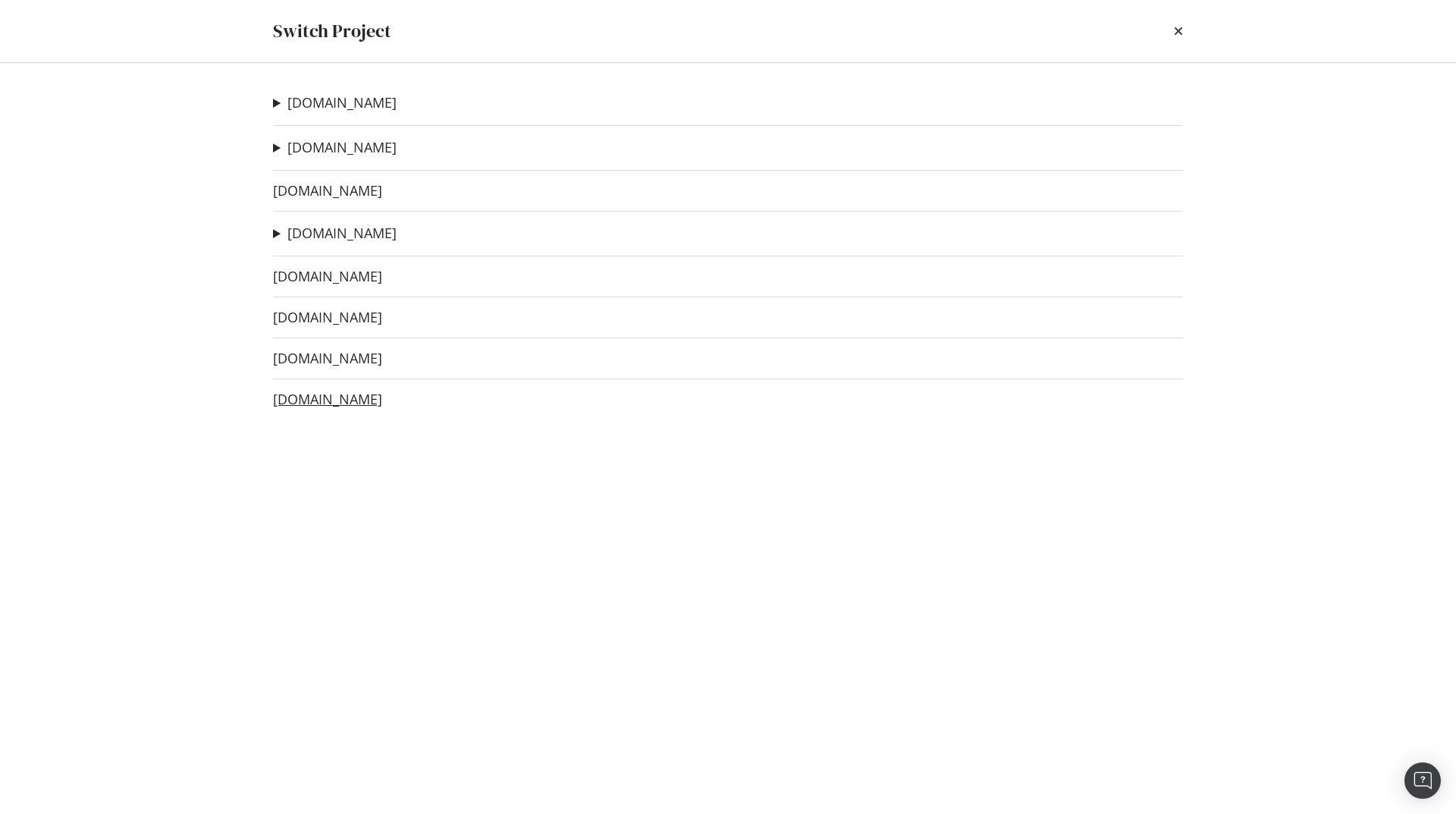
click at [309, 398] on link "[DOMAIN_NAME]" at bounding box center [327, 399] width 109 height 15
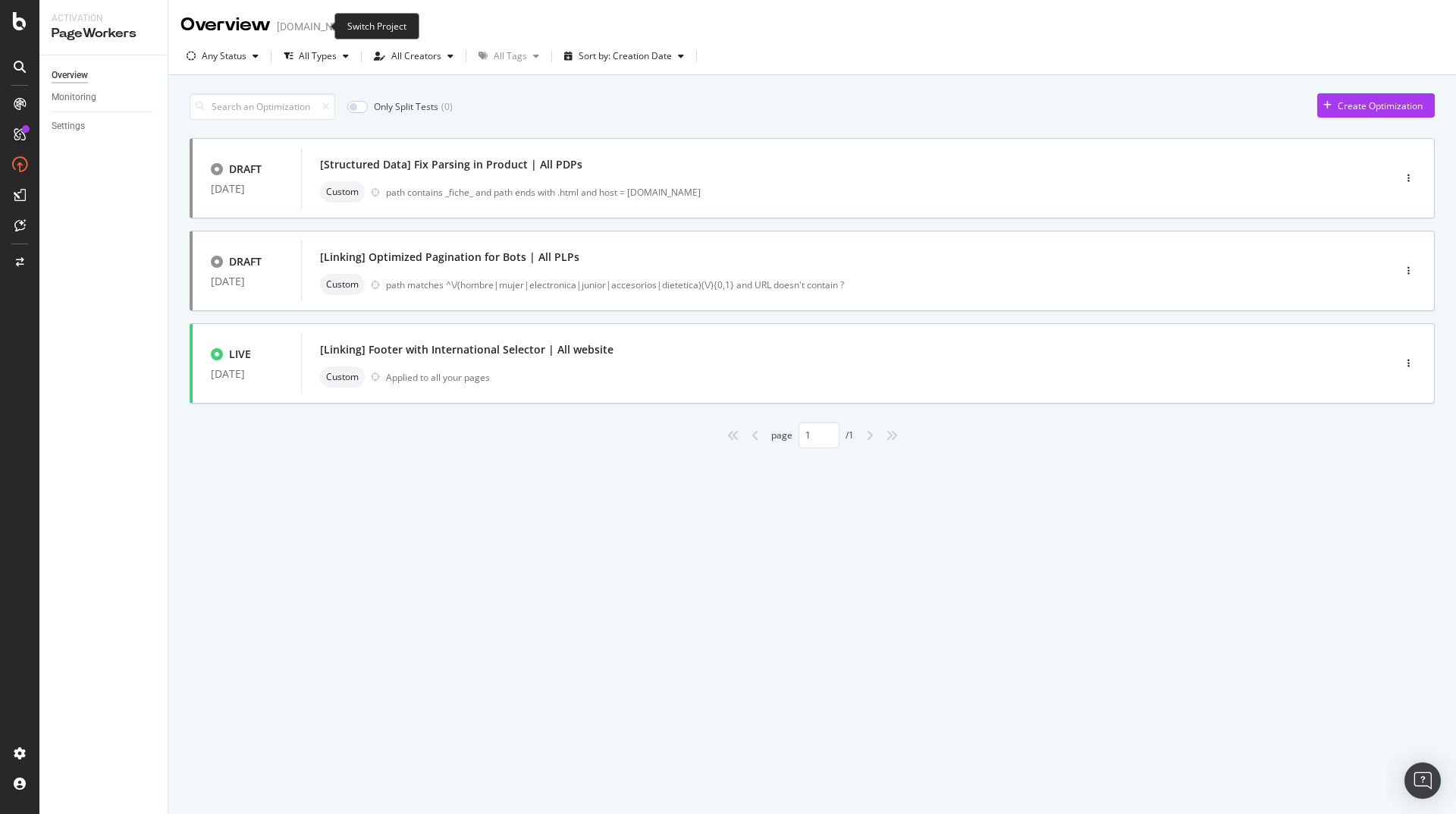
click at [364, 26] on icon "arrow-right-arrow-left" at bounding box center [368, 26] width 9 height 11
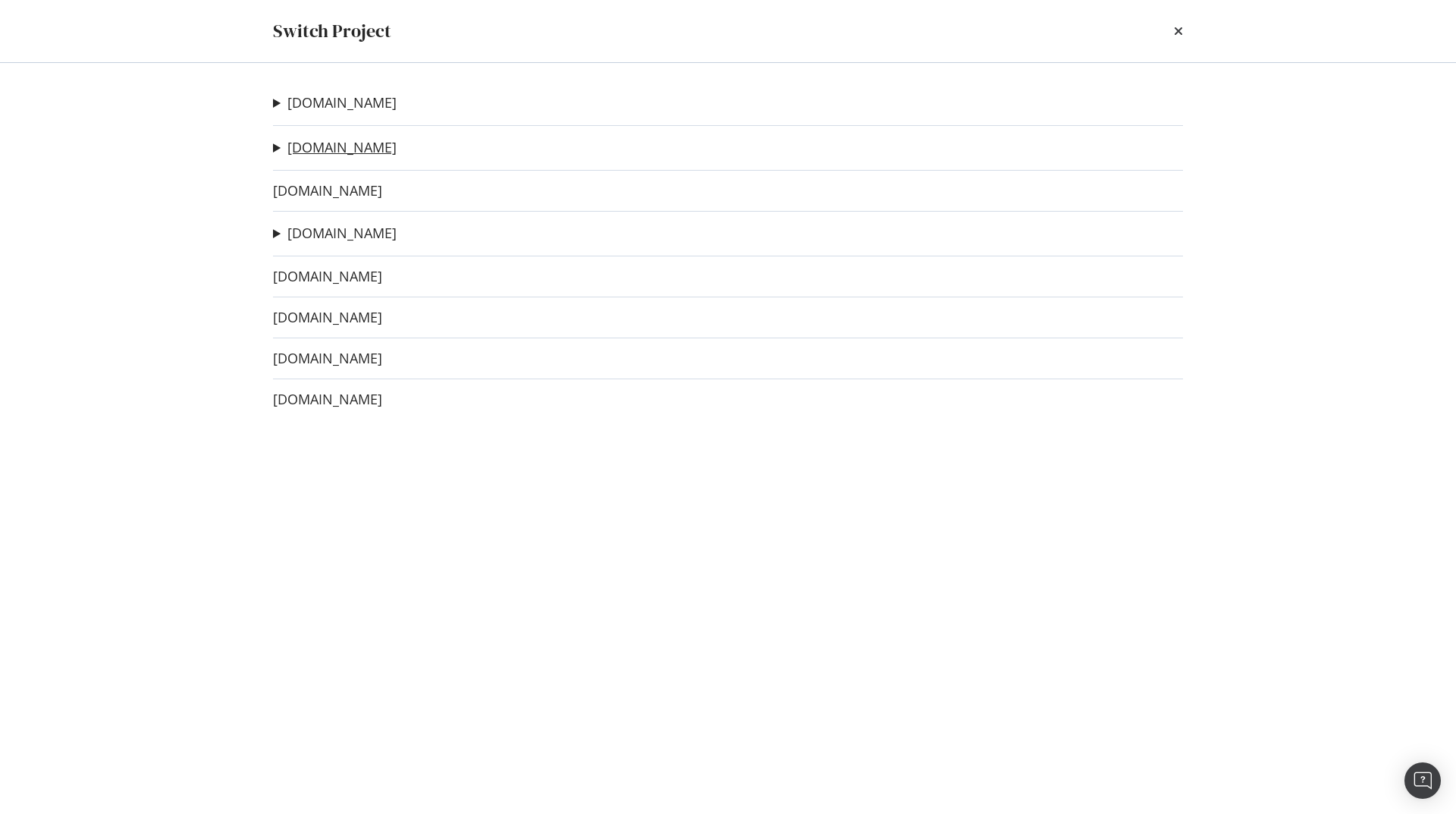
click at [309, 154] on link "[DOMAIN_NAME]" at bounding box center [342, 147] width 109 height 15
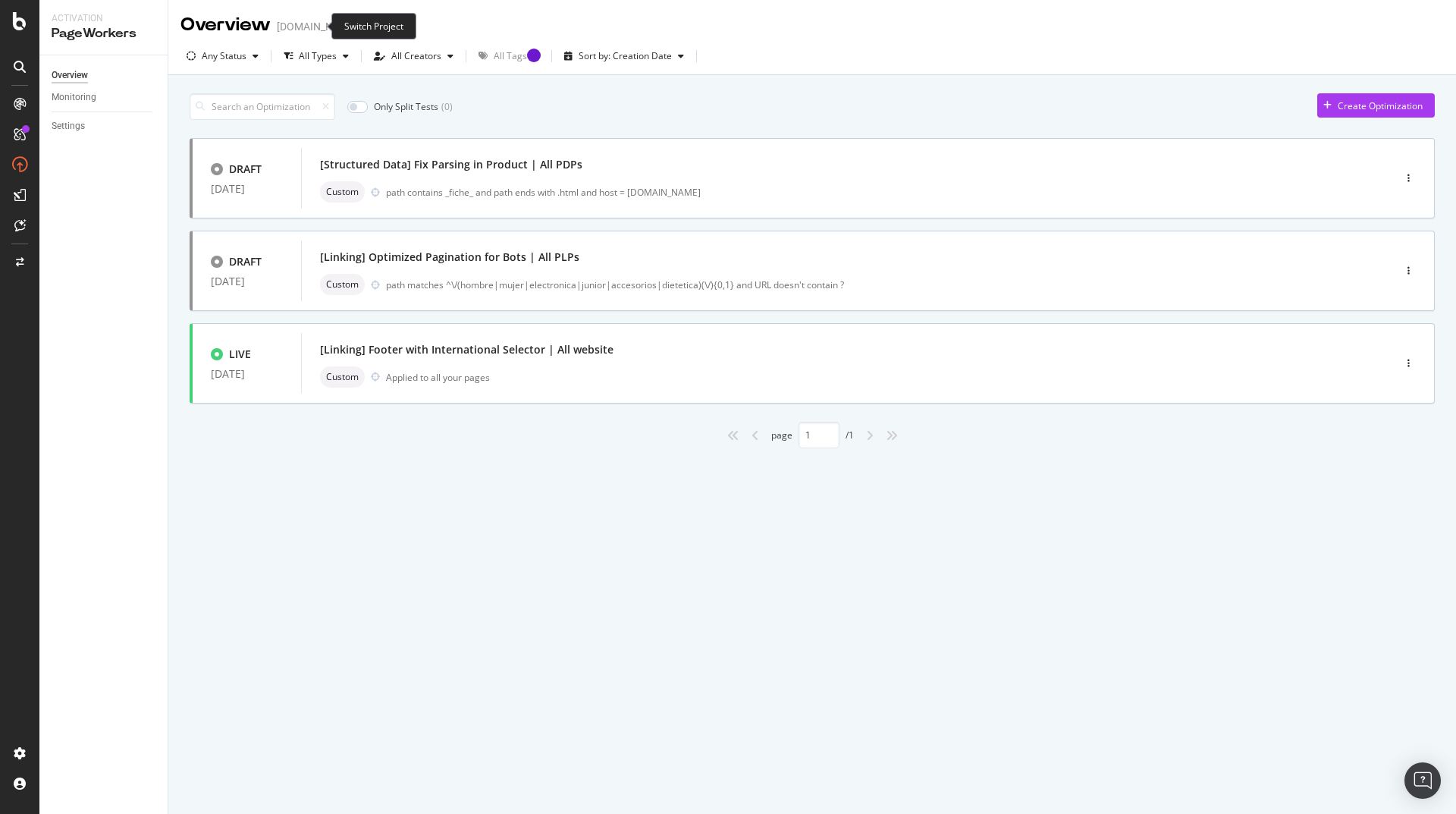
click at [364, 24] on icon "arrow-right-arrow-left" at bounding box center [368, 26] width 9 height 11
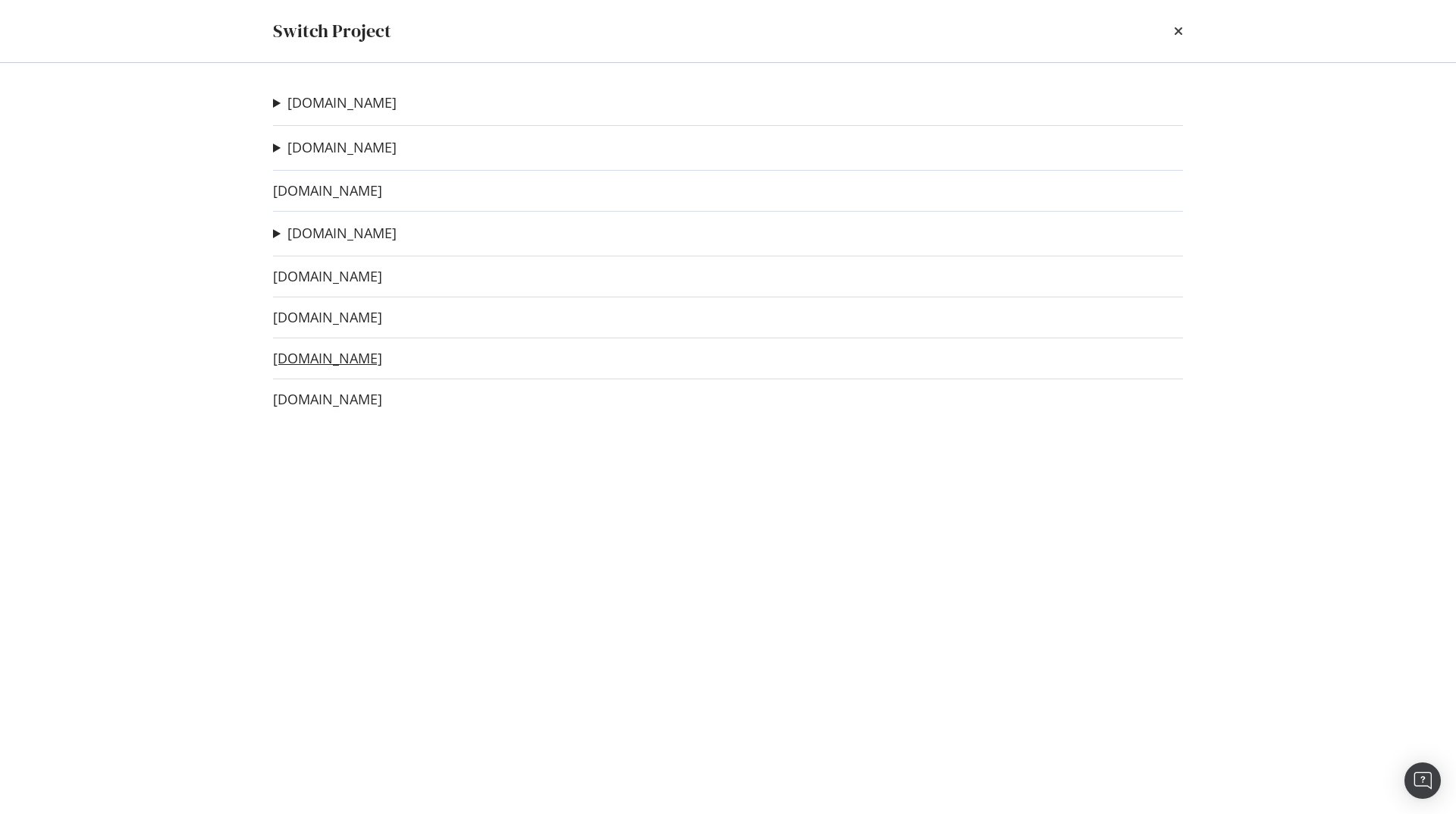
click at [304, 358] on link "[DOMAIN_NAME]" at bounding box center [327, 358] width 109 height 15
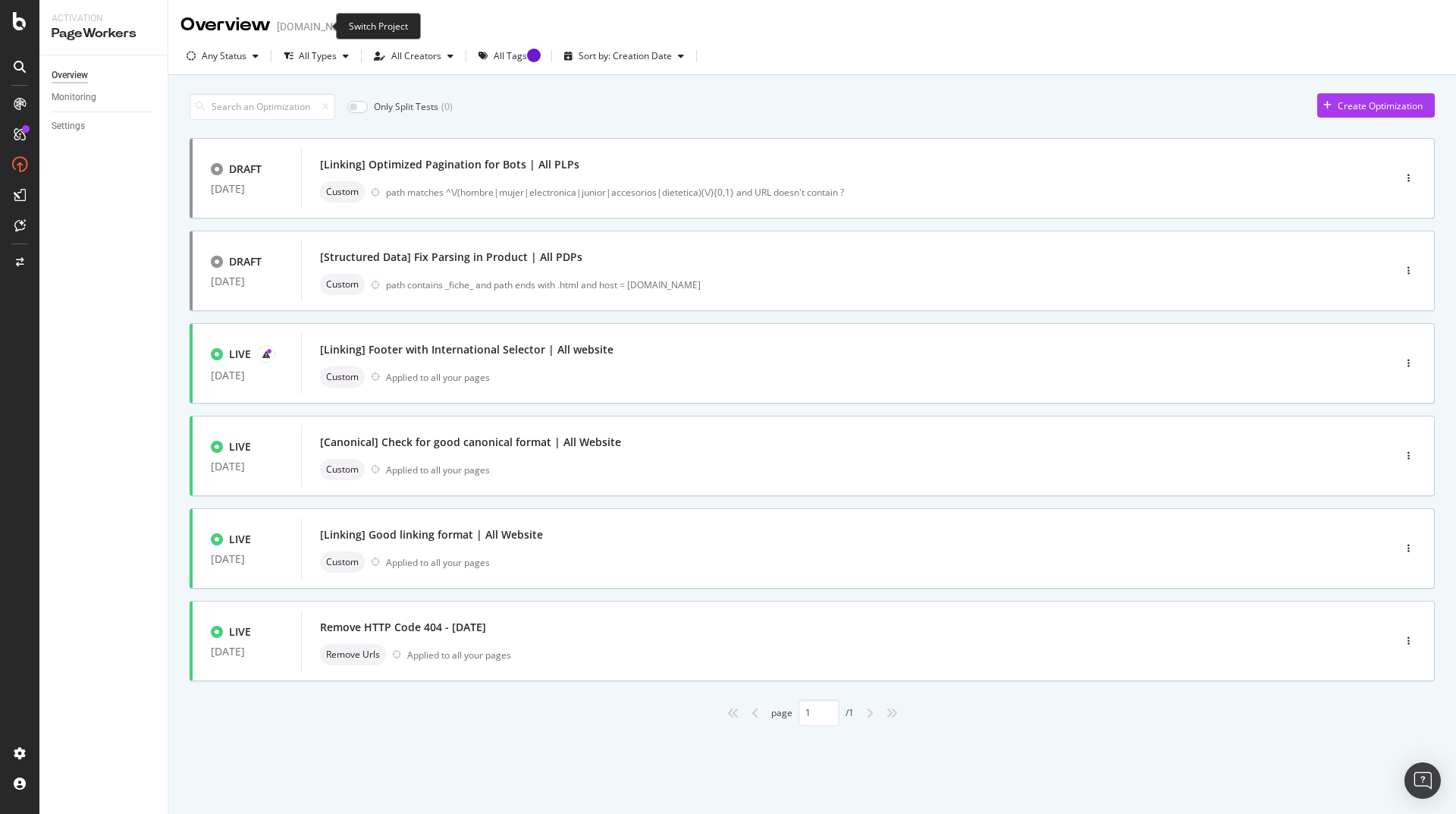
click at [364, 23] on icon "arrow-right-arrow-left" at bounding box center [368, 26] width 9 height 11
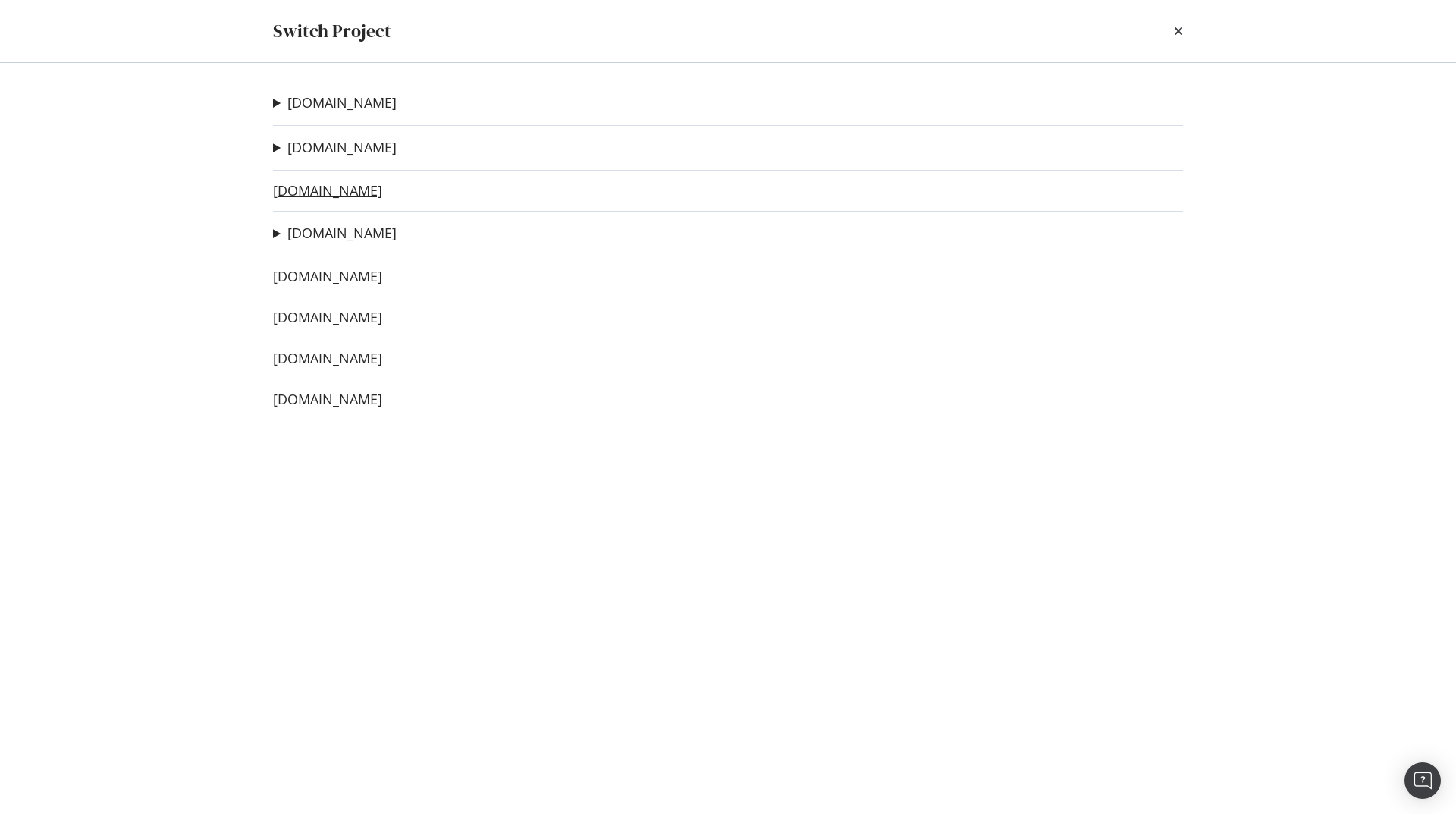
click at [306, 191] on link "[DOMAIN_NAME]" at bounding box center [327, 190] width 109 height 15
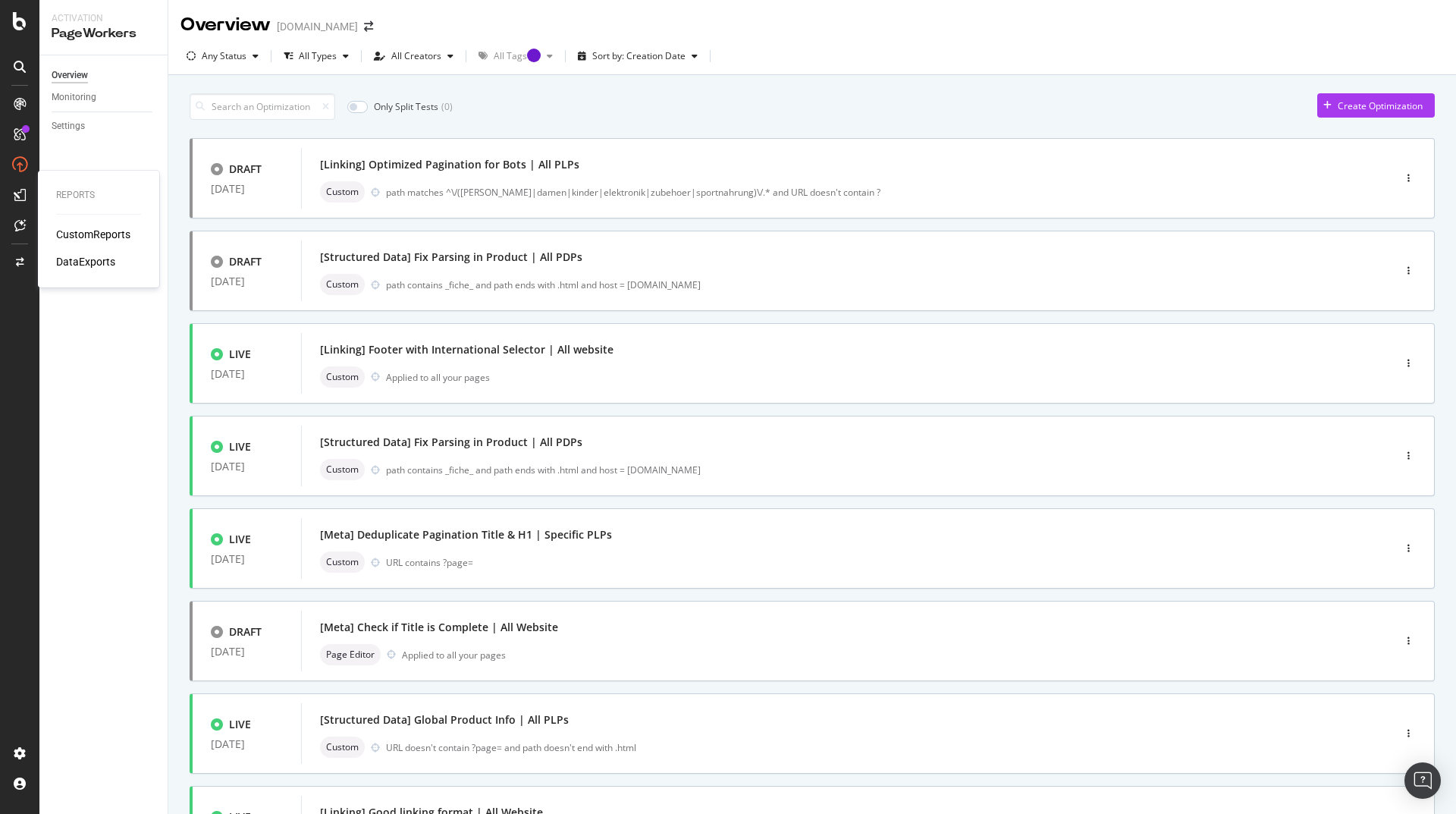
click at [99, 234] on div "CustomReports" at bounding box center [93, 235] width 74 height 15
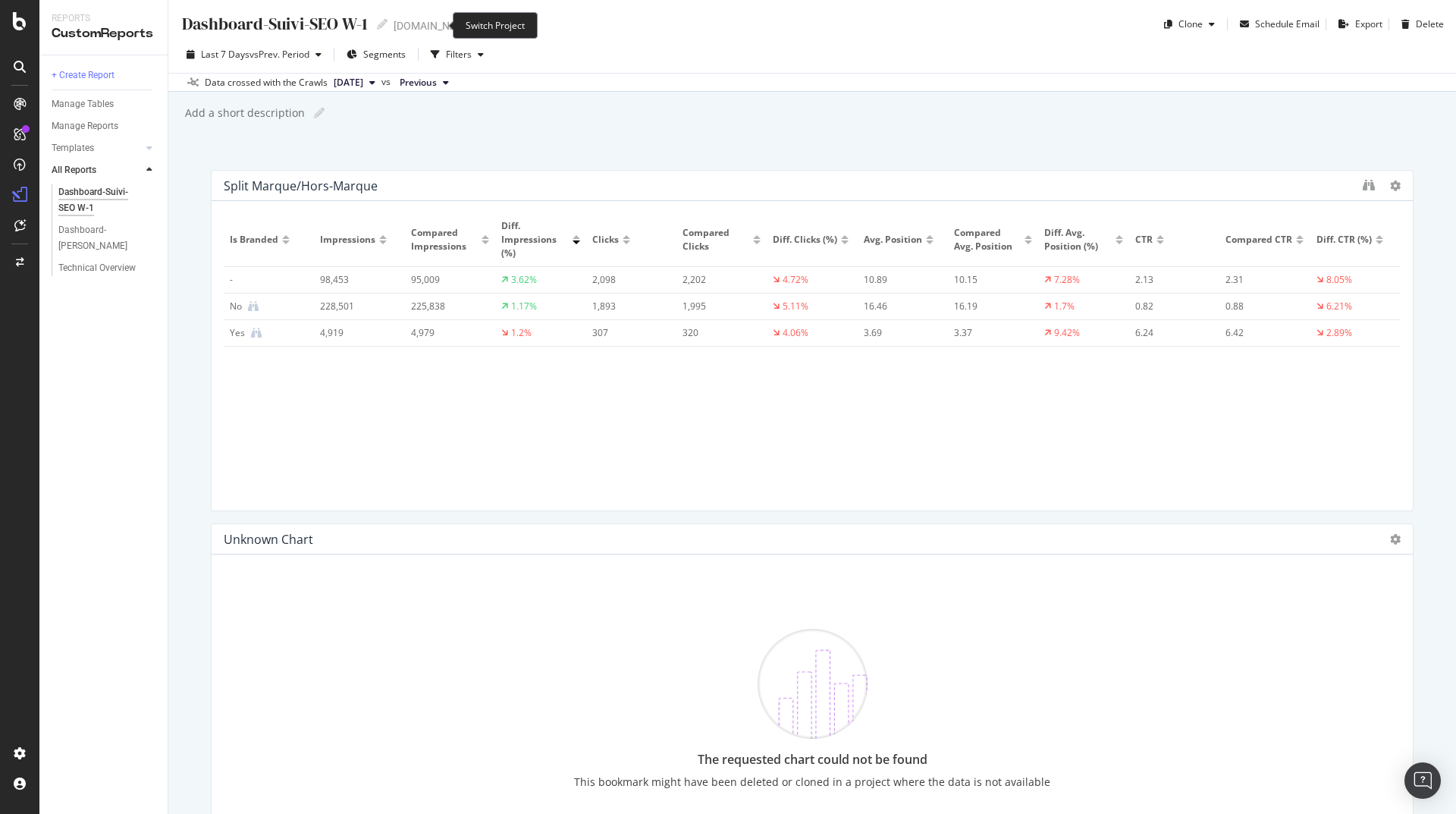
click at [481, 27] on icon "arrow-right-arrow-left" at bounding box center [485, 25] width 9 height 11
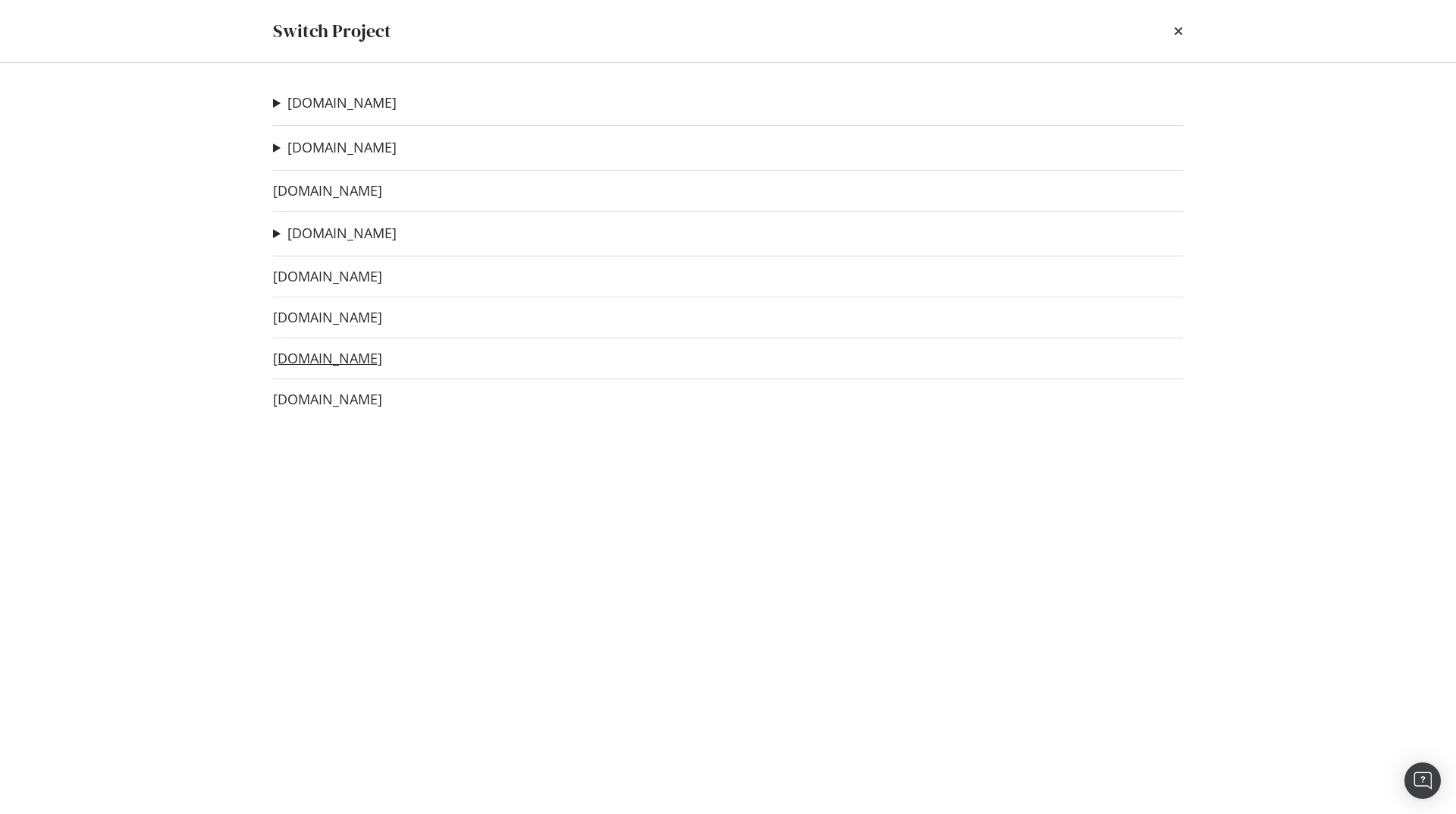
click at [313, 362] on link "[DOMAIN_NAME]" at bounding box center [327, 358] width 109 height 15
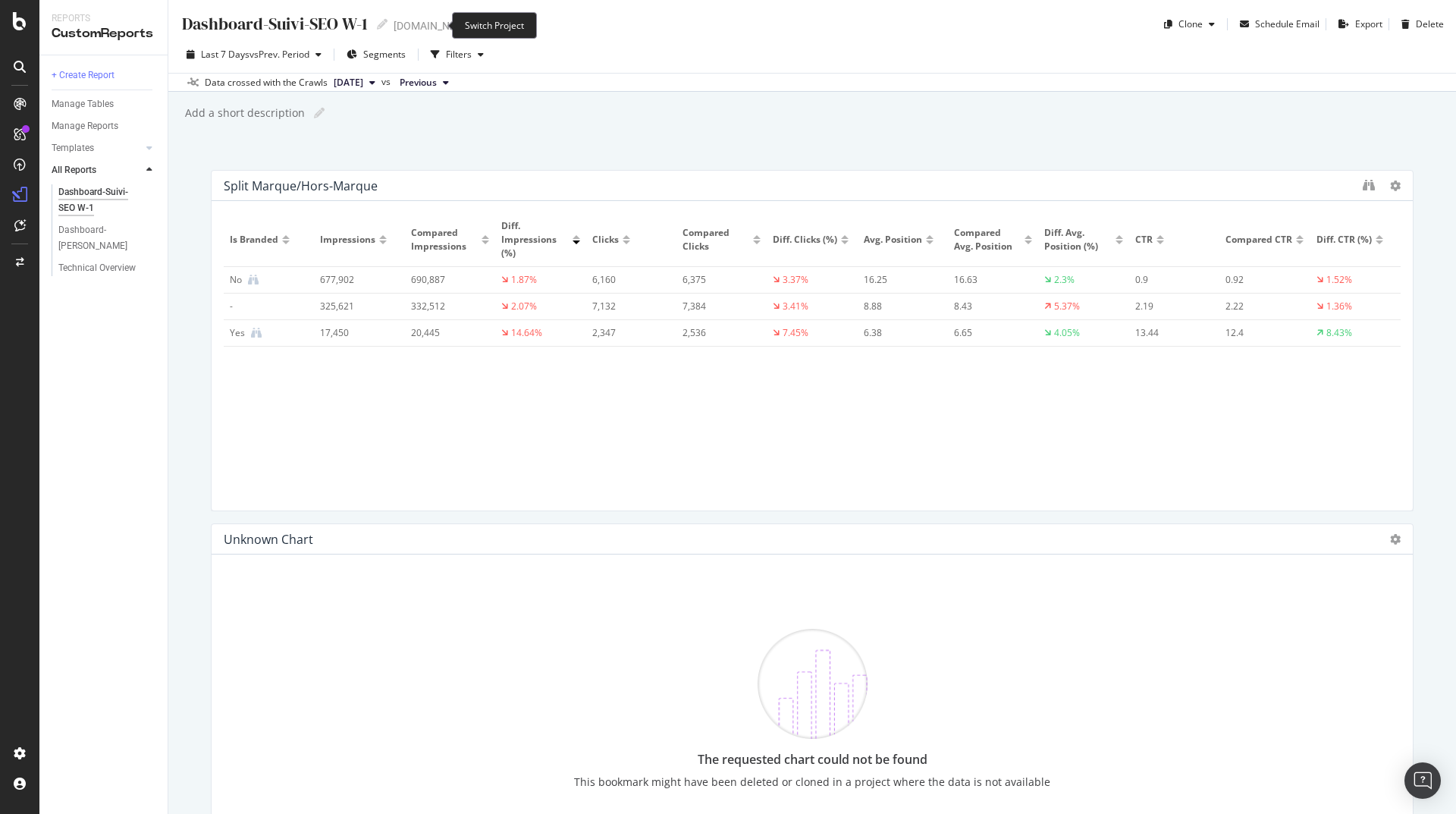
click at [481, 26] on icon "arrow-right-arrow-left" at bounding box center [485, 25] width 9 height 11
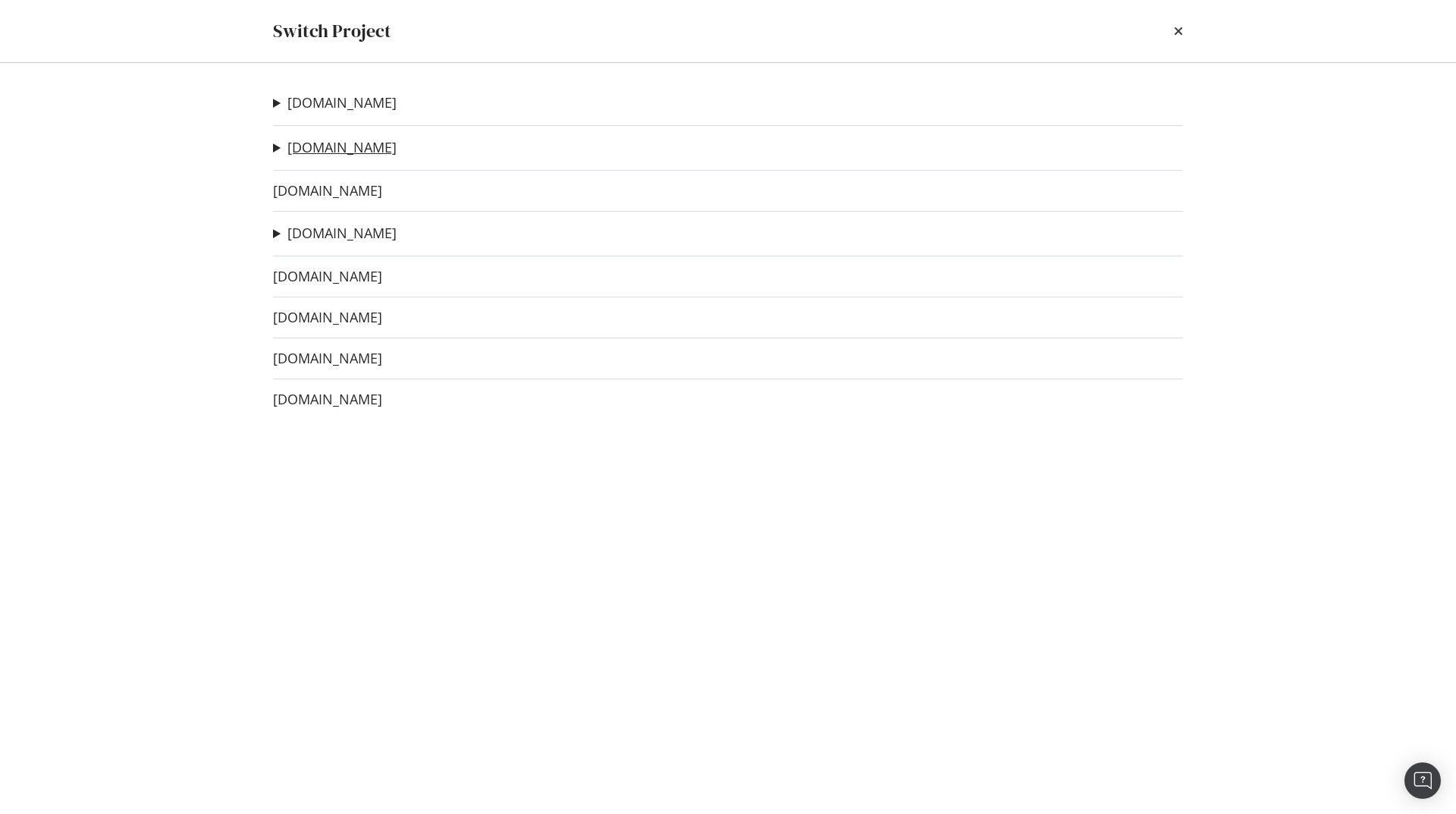
click at [321, 150] on link "[DOMAIN_NAME]" at bounding box center [342, 147] width 109 height 15
